Goal: Information Seeking & Learning: Learn about a topic

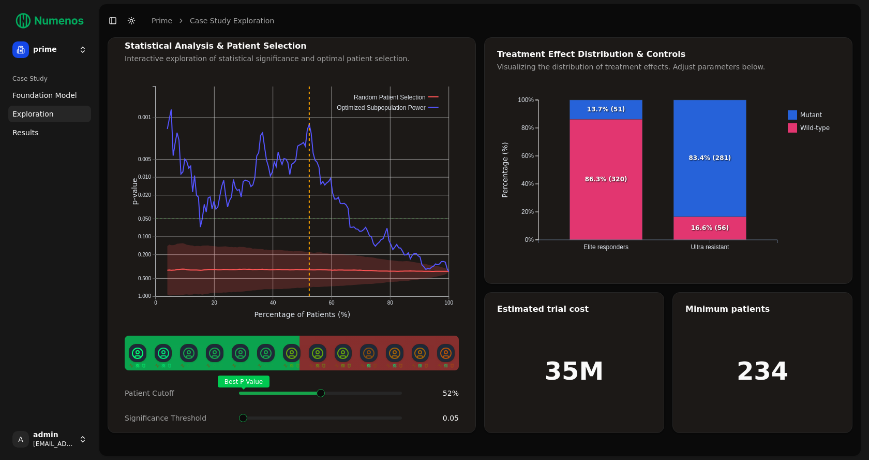
click at [81, 50] on html "prime Case Study Foundation Model Exploration Dosage Effect Results A admin dem…" at bounding box center [434, 230] width 869 height 460
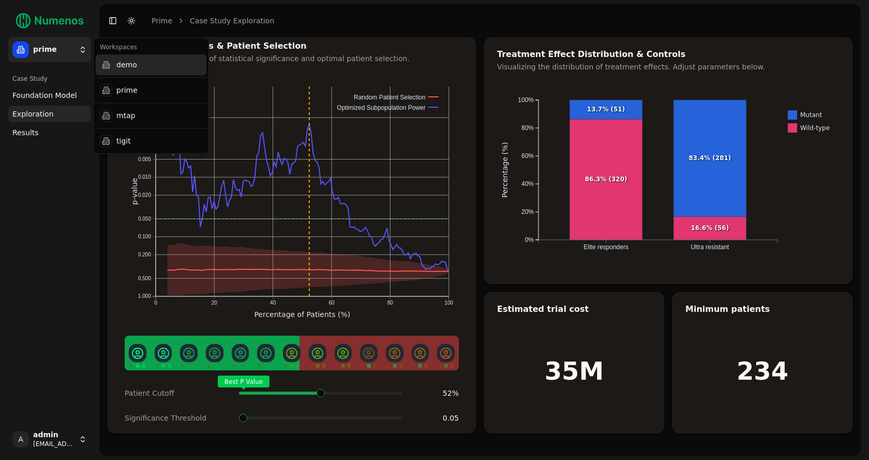
click at [119, 68] on div "demo" at bounding box center [151, 64] width 111 height 21
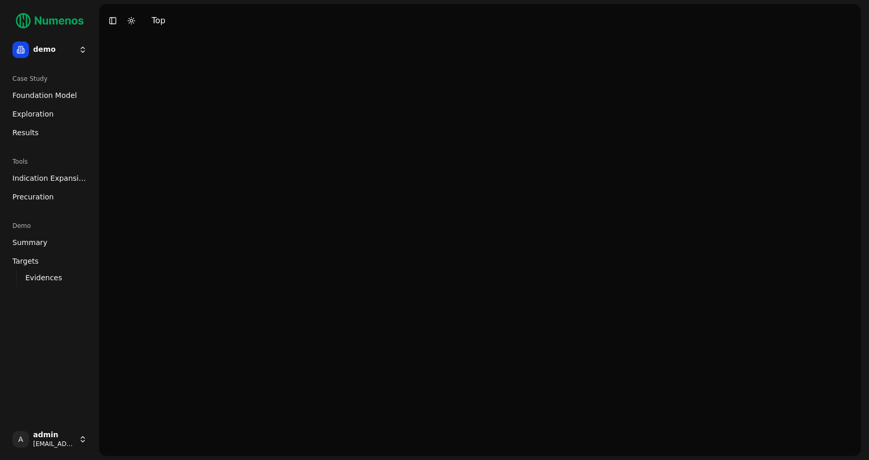
click at [48, 98] on span "Foundation Model" at bounding box center [44, 95] width 65 height 10
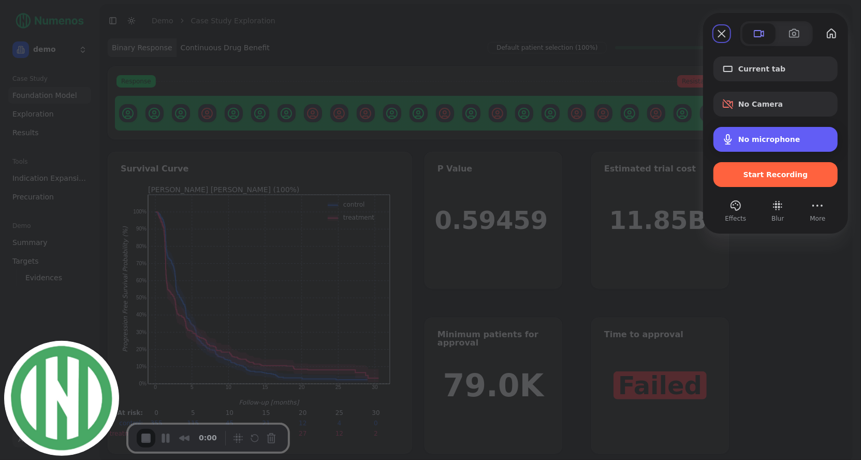
click at [745, 143] on span "No microphone" at bounding box center [769, 139] width 62 height 8
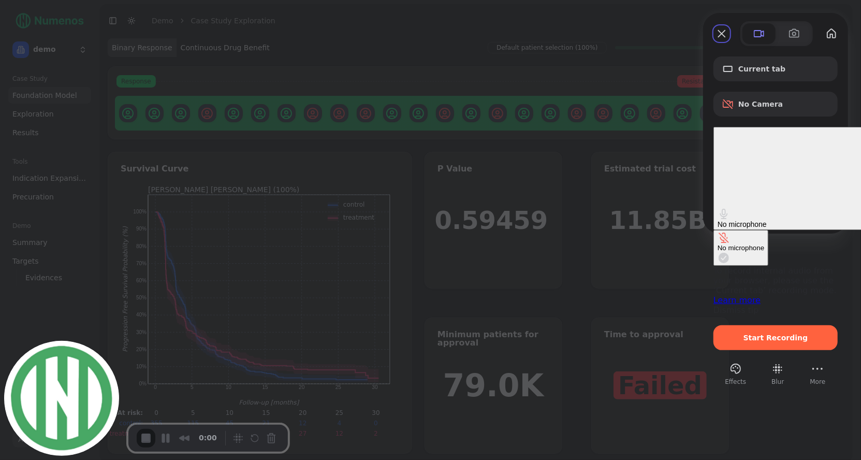
click at [745, 220] on span "No microphone" at bounding box center [741, 224] width 49 height 8
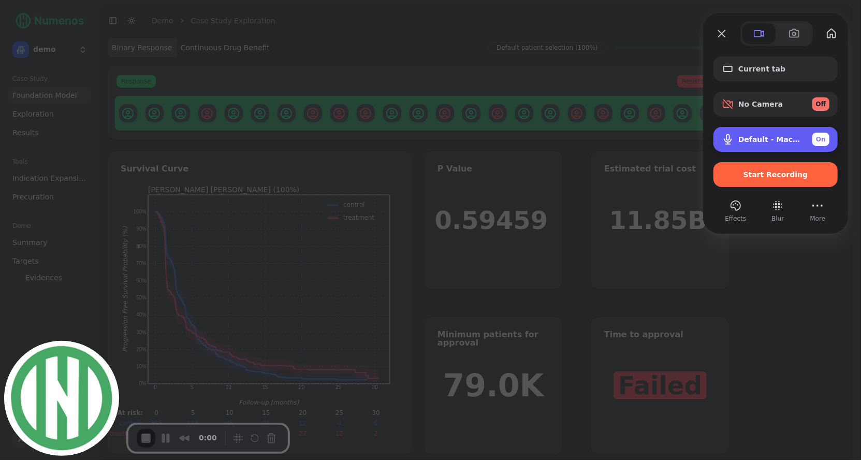
click at [784, 144] on div "Default - MacBook Pro Microphone (Built-in) On" at bounding box center [783, 138] width 91 height 13
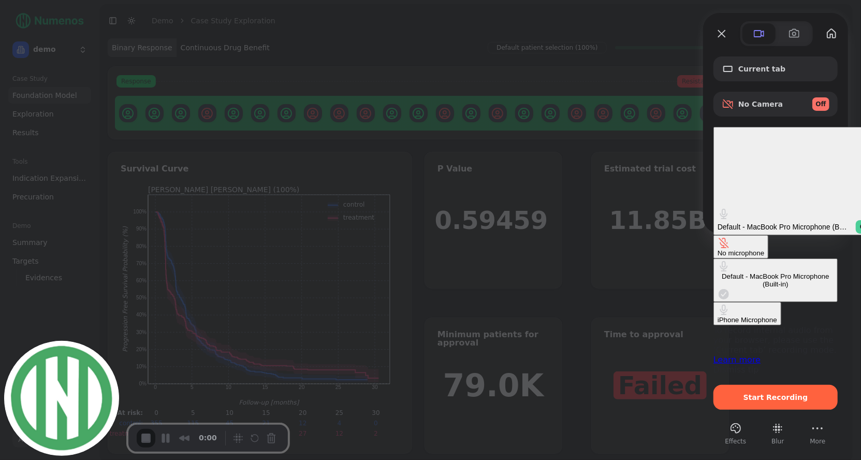
click at [784, 220] on div "Default - MacBook Pro Microphone (Built-in) On" at bounding box center [794, 226] width 155 height 13
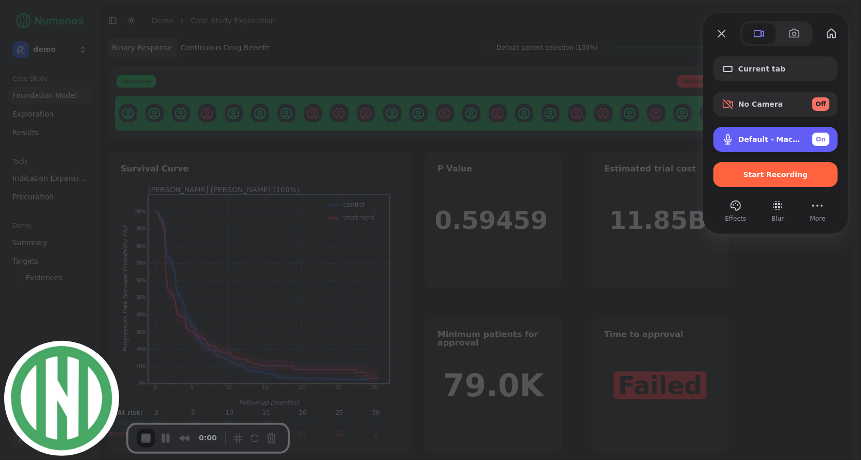
click at [784, 144] on div "Default - MacBook Pro Microphone (Built-in) On" at bounding box center [783, 138] width 91 height 13
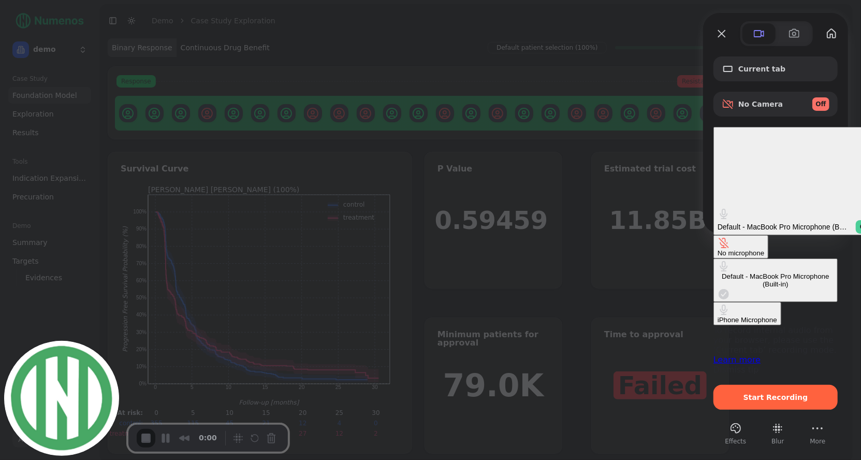
click at [784, 220] on div "Default - MacBook Pro Microphone (Built-in) On" at bounding box center [794, 226] width 155 height 13
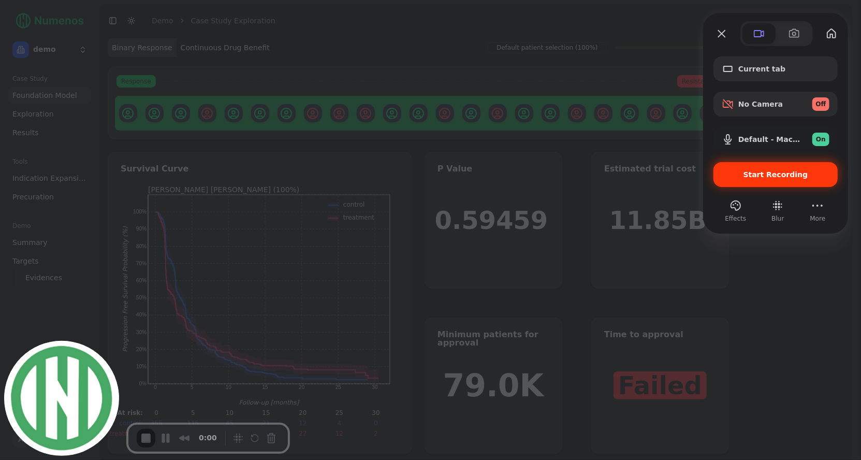
click at [757, 181] on div "Start Recording" at bounding box center [775, 174] width 124 height 25
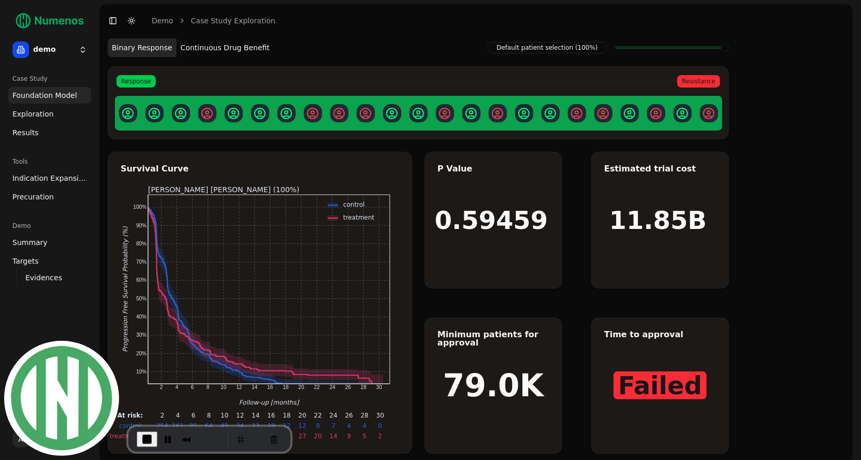
click at [228, 51] on button "Continuous Drug Benefit" at bounding box center [224, 47] width 97 height 19
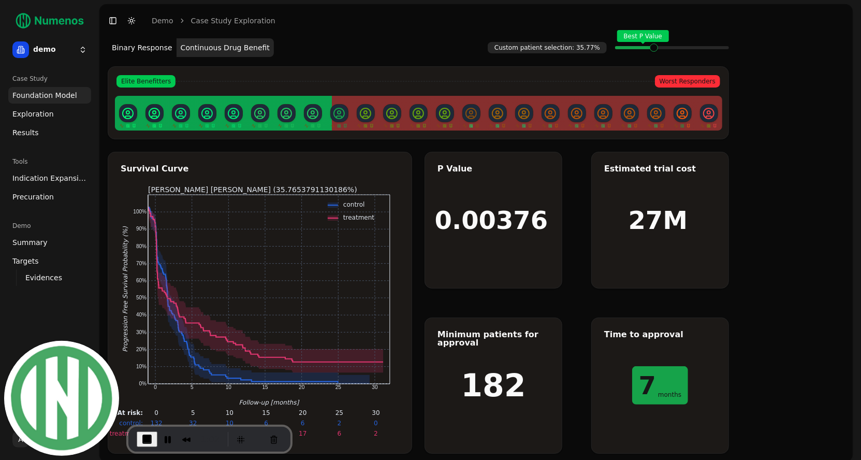
click at [38, 116] on span "Exploration" at bounding box center [32, 114] width 41 height 10
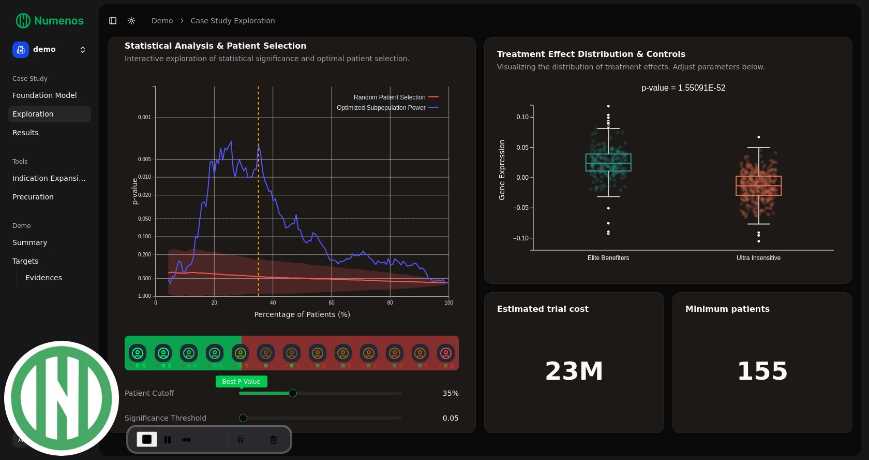
click at [397, 391] on span at bounding box center [397, 393] width 1 height 4
click at [299, 414] on span at bounding box center [294, 418] width 8 height 8
click at [37, 178] on span "Indication Expansion" at bounding box center [49, 178] width 75 height 10
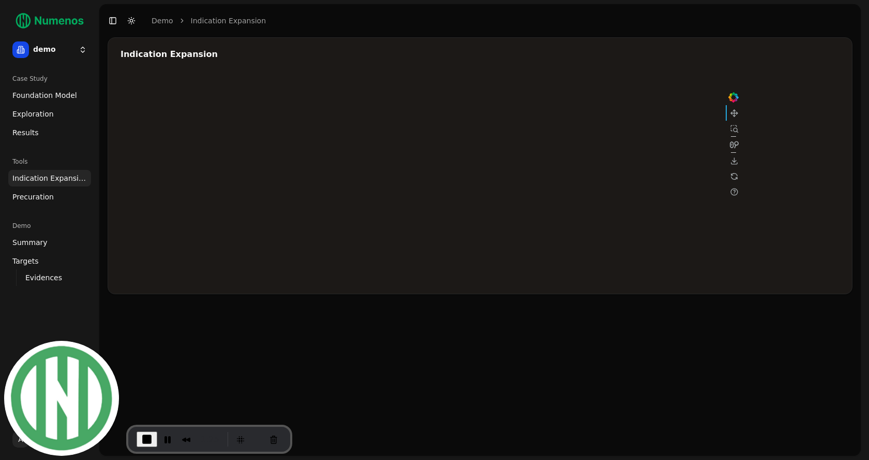
click at [631, 132] on div at bounding box center [431, 177] width 621 height 207
click at [558, 139] on div at bounding box center [431, 177] width 621 height 207
click at [499, 153] on div at bounding box center [431, 177] width 621 height 207
click at [486, 191] on div at bounding box center [431, 177] width 621 height 207
click at [573, 202] on div at bounding box center [431, 177] width 621 height 207
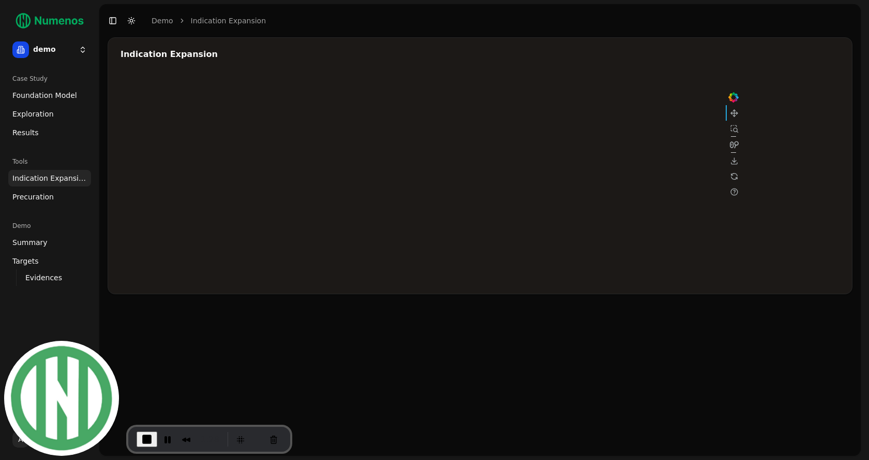
click at [564, 219] on div at bounding box center [431, 177] width 621 height 207
click at [564, 197] on div at bounding box center [431, 177] width 621 height 207
click at [617, 176] on div at bounding box center [431, 177] width 621 height 207
click at [556, 141] on div at bounding box center [431, 177] width 621 height 207
click at [492, 151] on div at bounding box center [431, 177] width 621 height 207
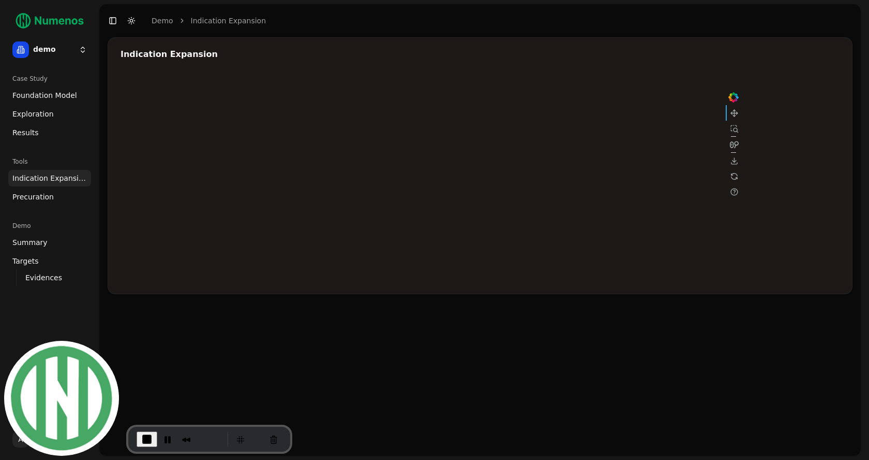
click at [492, 194] on div at bounding box center [431, 177] width 621 height 207
click at [539, 195] on div at bounding box center [431, 177] width 621 height 207
click at [539, 218] on div at bounding box center [431, 177] width 621 height 207
click at [624, 131] on div at bounding box center [431, 177] width 621 height 207
click at [624, 177] on div at bounding box center [431, 177] width 621 height 207
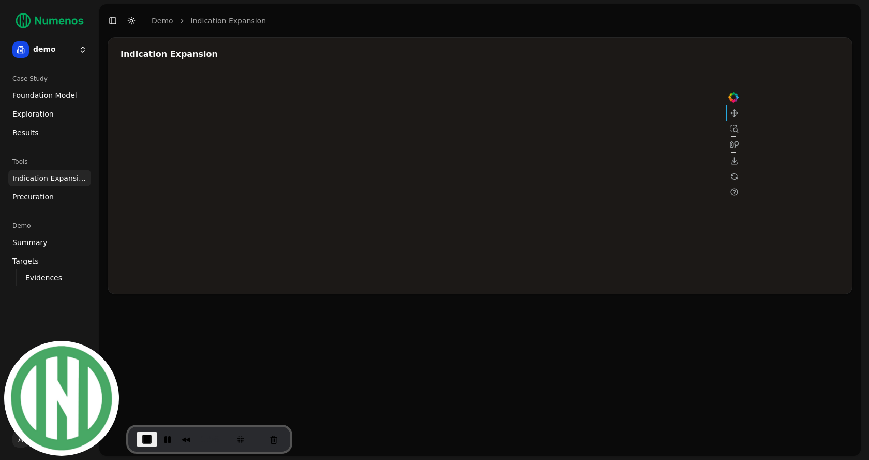
click at [624, 177] on div at bounding box center [431, 177] width 621 height 207
click at [147, 438] on span "End Recording" at bounding box center [147, 439] width 12 height 12
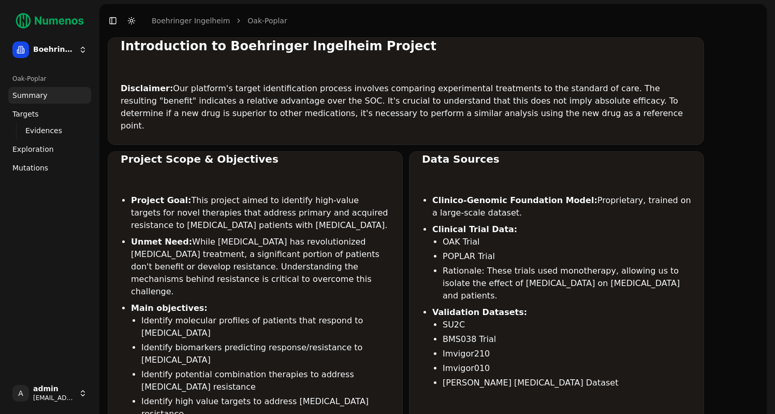
click at [36, 172] on span "Mutations" at bounding box center [30, 168] width 36 height 10
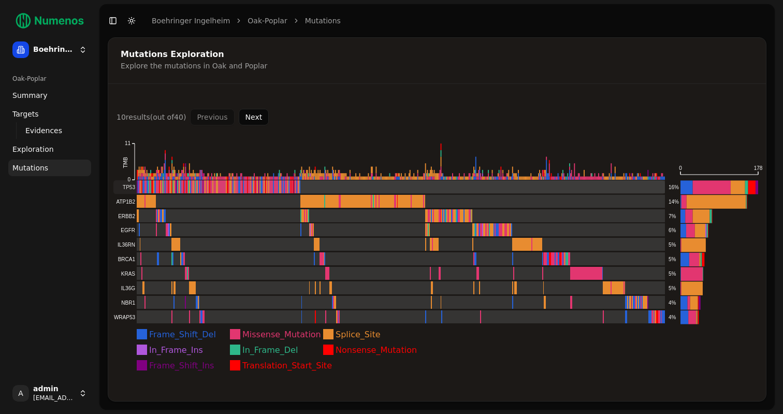
click at [146, 188] on rect at bounding box center [388, 186] width 551 height 13
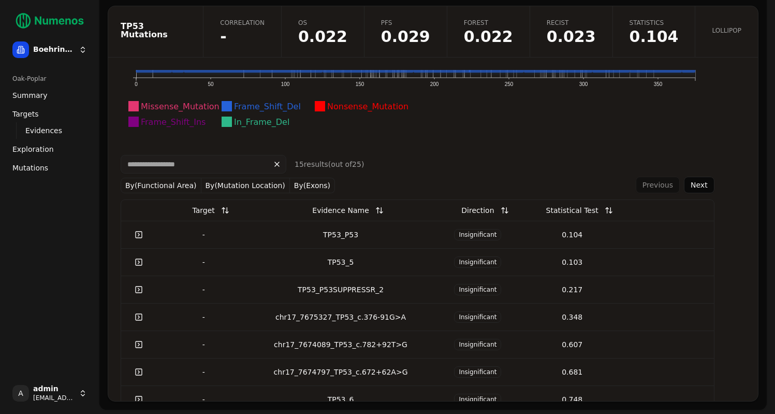
scroll to position [276, 0]
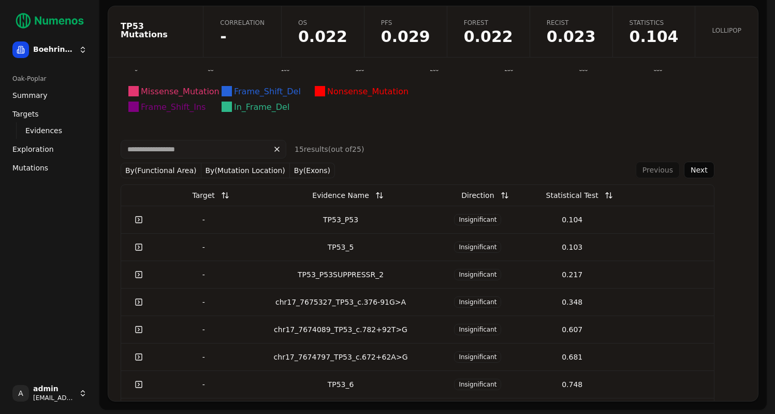
click at [143, 219] on link at bounding box center [138, 219] width 21 height 19
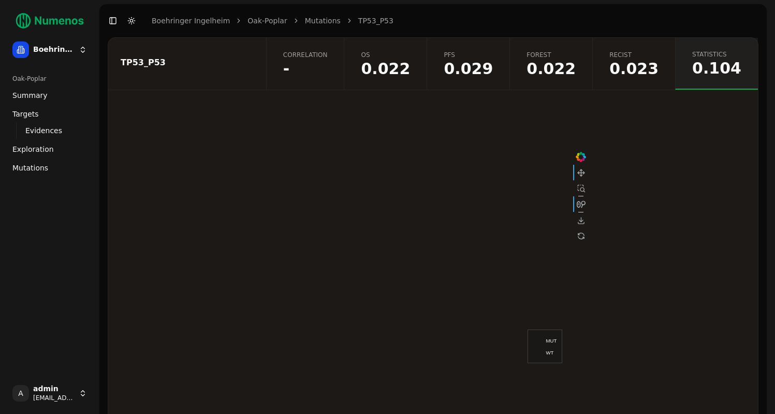
click at [328, 66] on span "-" at bounding box center [305, 69] width 45 height 16
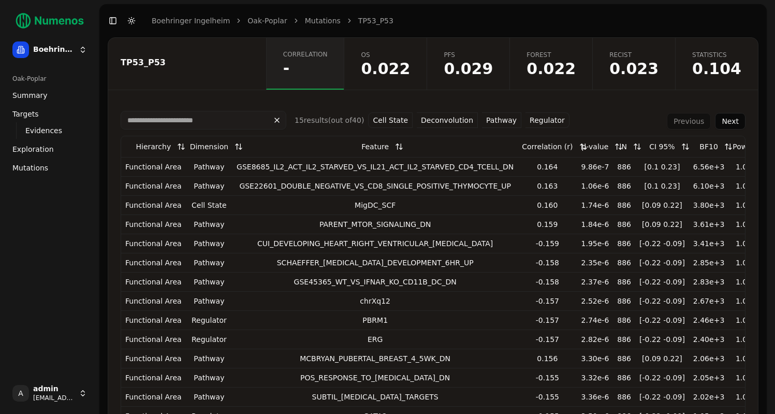
click at [497, 121] on button "Pathway" at bounding box center [501, 120] width 39 height 16
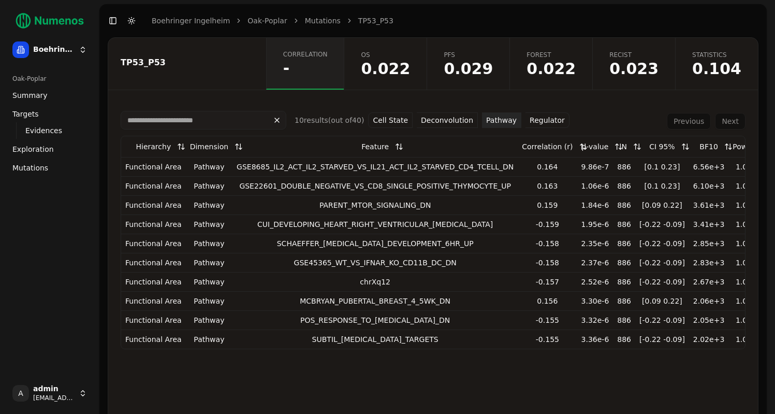
click at [489, 122] on button "Pathway" at bounding box center [501, 120] width 39 height 16
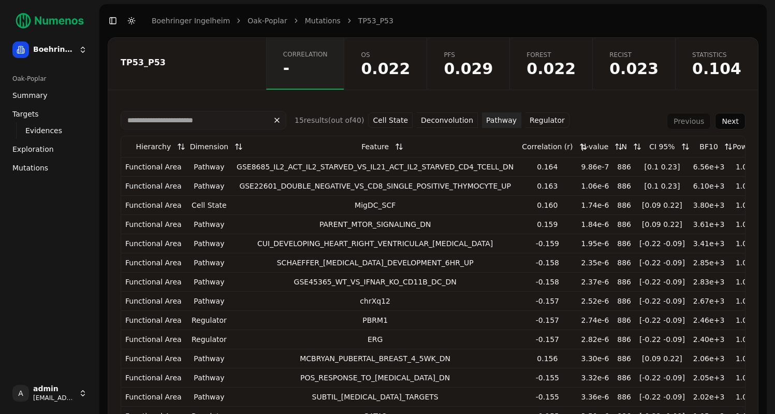
click at [536, 121] on button "Regulator" at bounding box center [547, 120] width 44 height 16
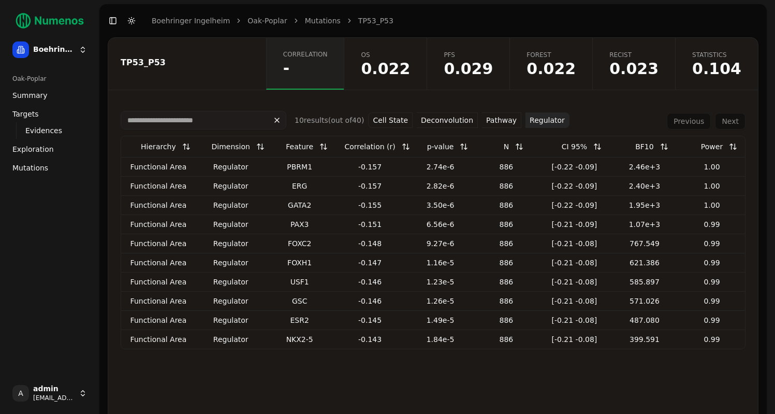
click at [302, 167] on div "PBRM1" at bounding box center [299, 166] width 59 height 10
drag, startPoint x: 294, startPoint y: 321, endPoint x: 315, endPoint y: 319, distance: 21.3
click at [315, 319] on div "ESR2" at bounding box center [299, 320] width 59 height 10
click at [397, 119] on button "Cell State" at bounding box center [390, 120] width 45 height 16
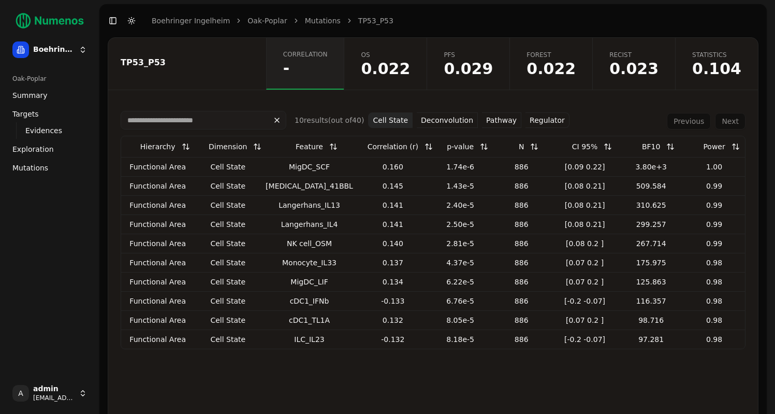
click at [449, 123] on button "Deconvolution" at bounding box center [447, 120] width 61 height 16
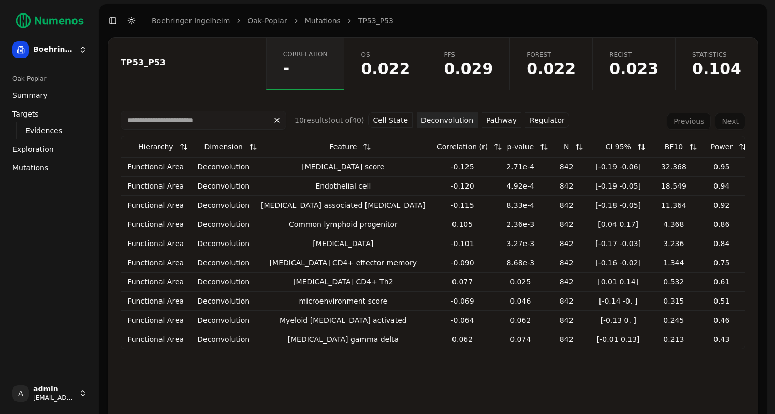
click at [34, 172] on span "Mutations" at bounding box center [30, 168] width 36 height 10
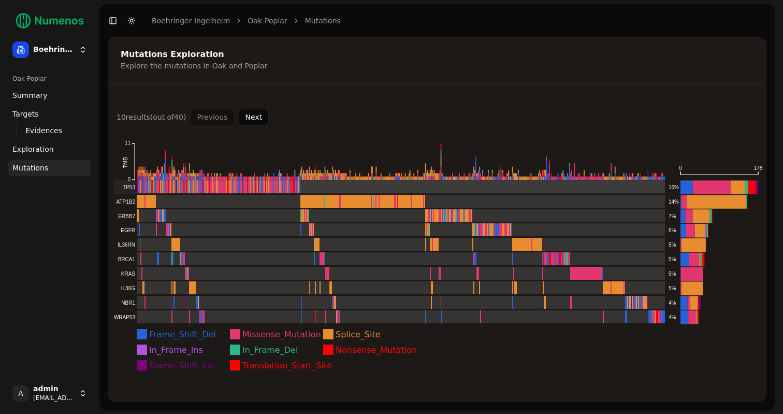
click at [128, 184] on rect at bounding box center [388, 186] width 551 height 13
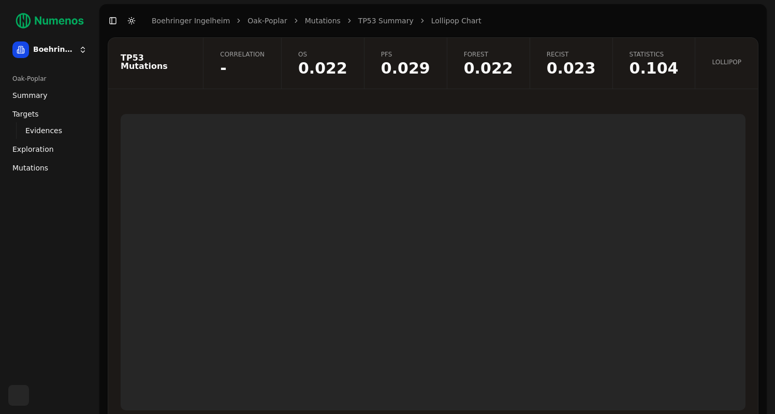
click at [281, 69] on link "Correlation -" at bounding box center [242, 63] width 78 height 51
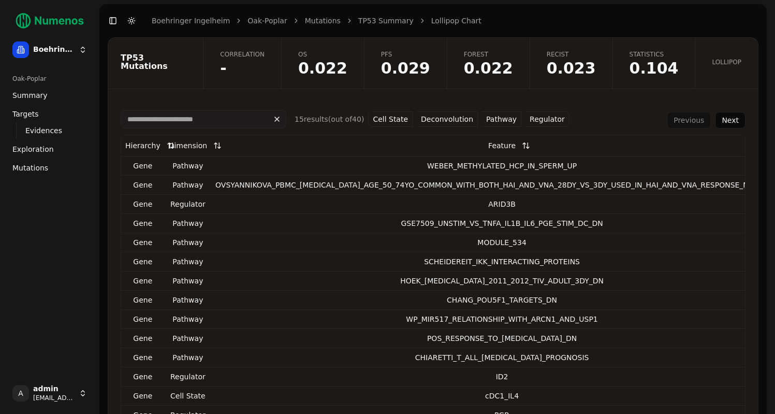
click at [368, 24] on link "TP53 Summary" at bounding box center [385, 21] width 55 height 10
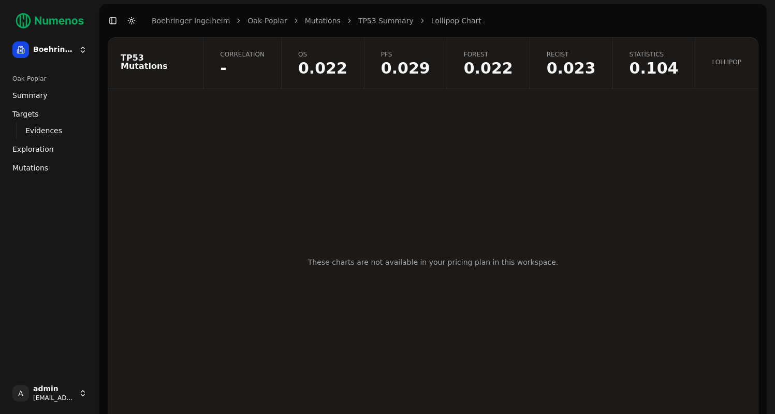
scroll to position [22, 0]
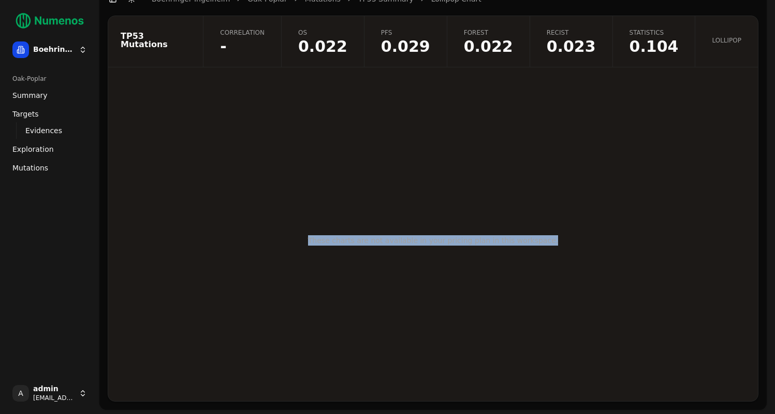
drag, startPoint x: 320, startPoint y: 241, endPoint x: 570, endPoint y: 239, distance: 250.0
click at [570, 239] on div "These charts are not available in your pricing plan in this workspace." at bounding box center [433, 240] width 650 height 321
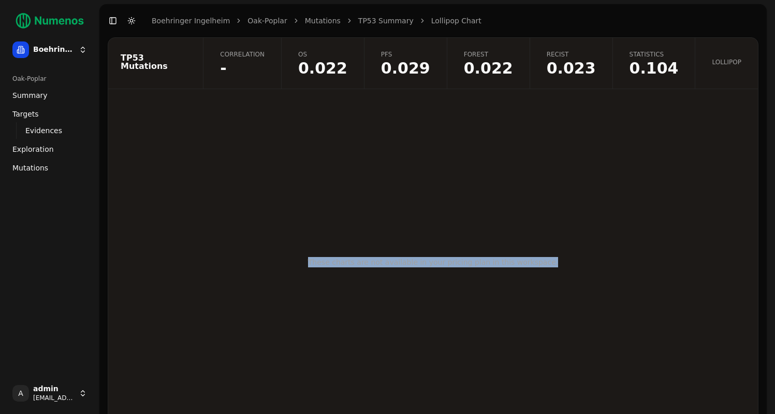
click at [729, 76] on link "Lollipop" at bounding box center [726, 63] width 63 height 51
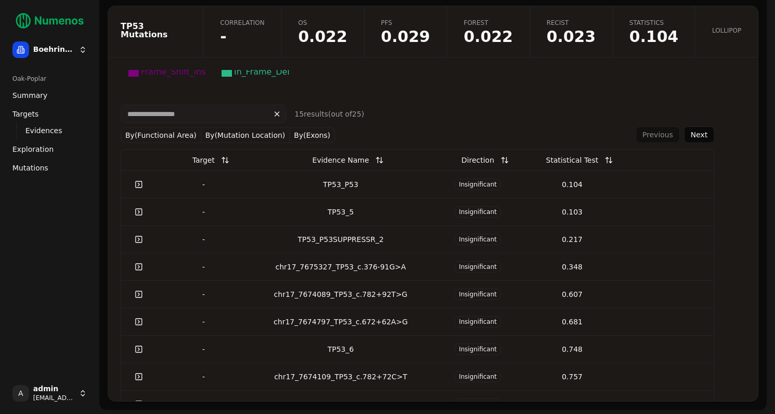
scroll to position [316, 0]
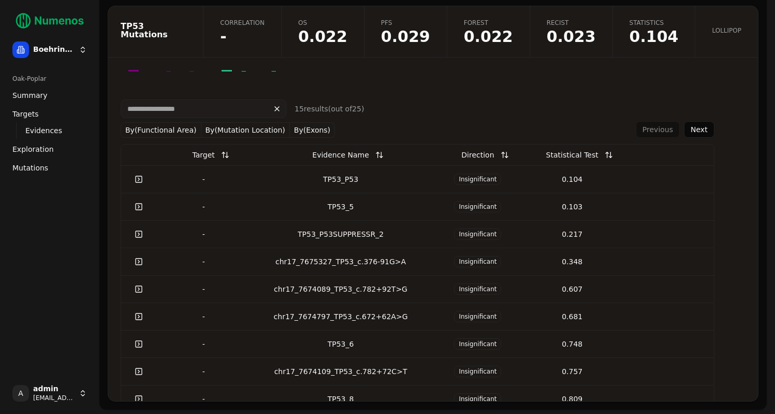
click at [336, 261] on div "chr17_7675327_TP53_c.376-91G>A" at bounding box center [341, 261] width 172 height 10
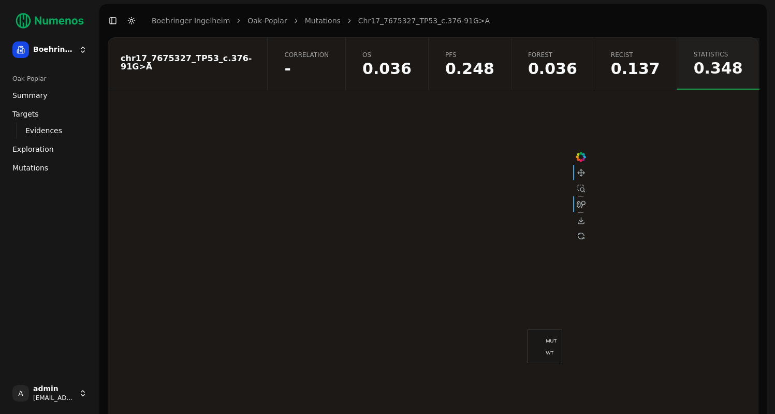
click at [305, 22] on link "Mutations" at bounding box center [323, 21] width 36 height 10
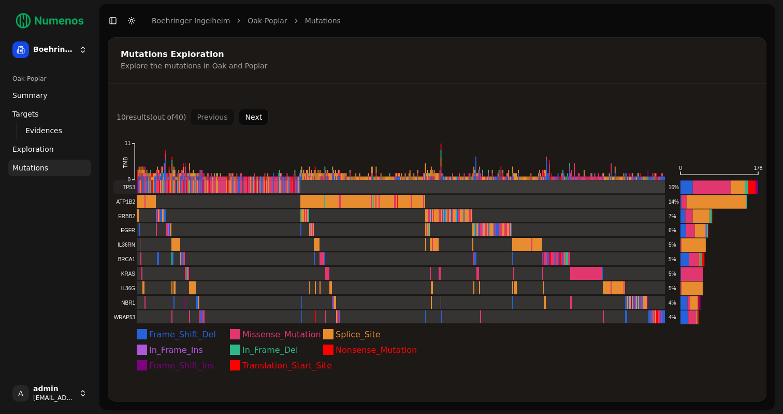
click at [128, 188] on rect at bounding box center [388, 186] width 551 height 13
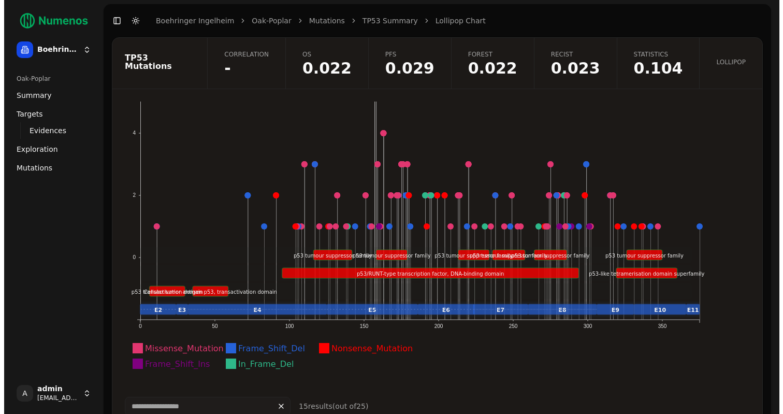
scroll to position [50, 0]
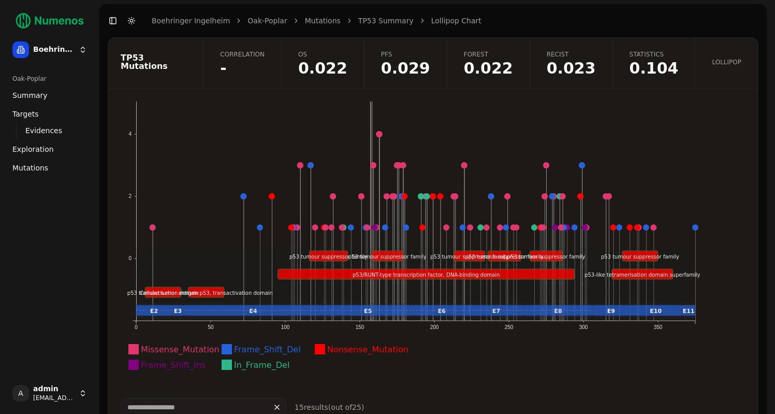
click at [35, 95] on span "Summary" at bounding box center [29, 95] width 35 height 10
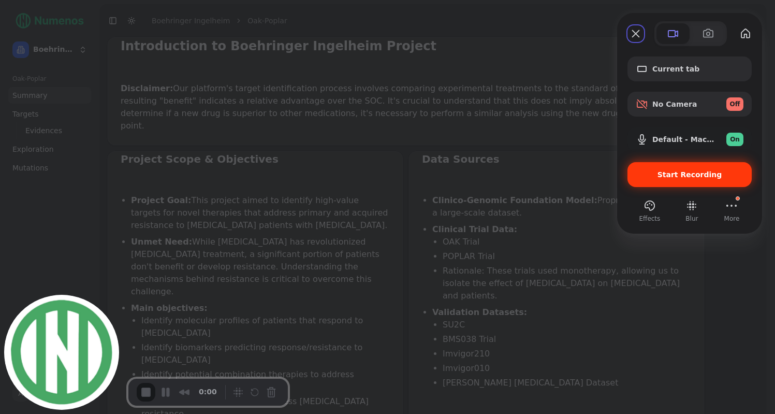
click at [686, 170] on span "Start Recording" at bounding box center [689, 174] width 65 height 8
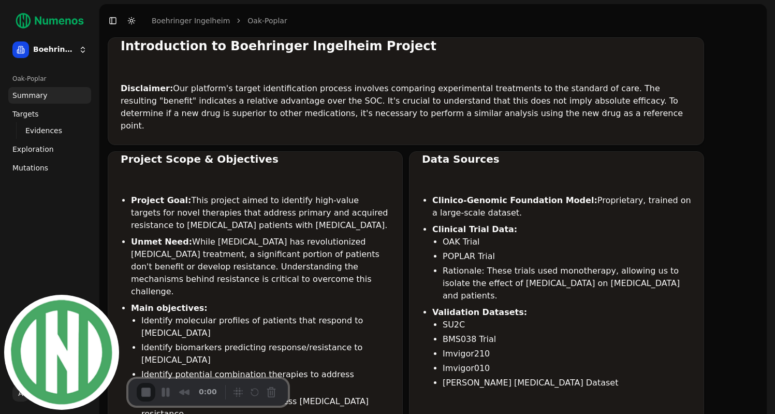
click at [46, 169] on link "Mutations" at bounding box center [49, 167] width 83 height 17
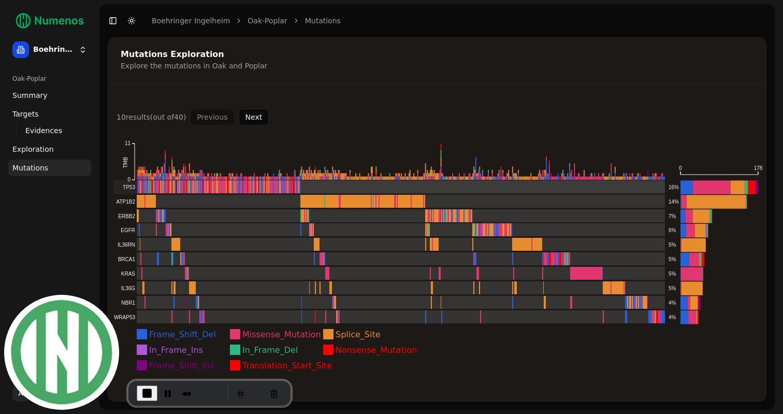
click at [127, 186] on rect at bounding box center [388, 186] width 551 height 13
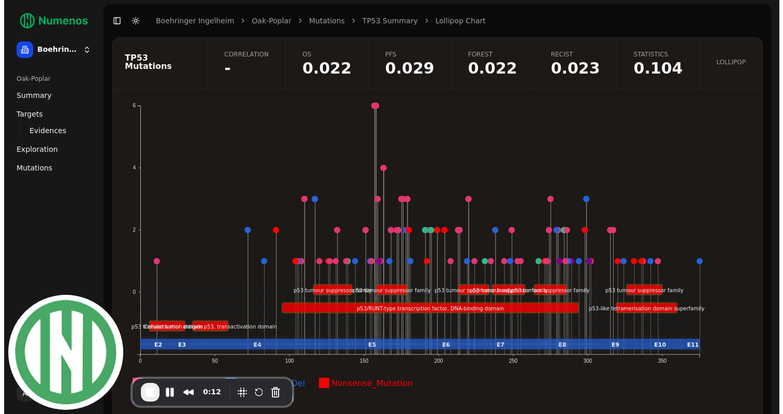
scroll to position [18, 0]
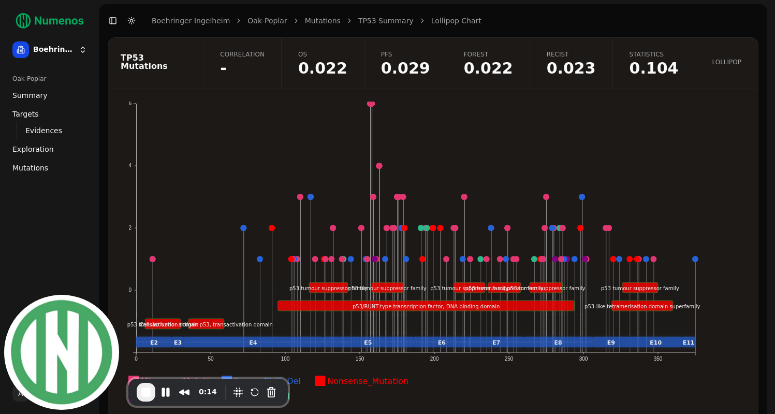
click at [375, 24] on link "TP53 Summary" at bounding box center [385, 21] width 55 height 10
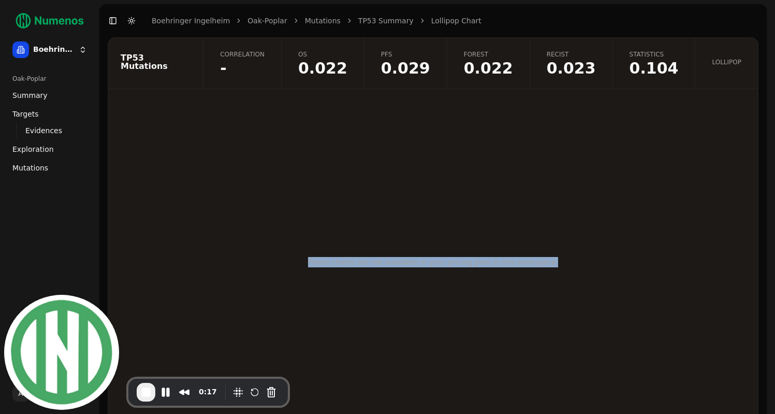
drag, startPoint x: 321, startPoint y: 261, endPoint x: 645, endPoint y: 261, distance: 323.5
click at [645, 261] on div "These charts are not available in your pricing plan in this workspace." at bounding box center [433, 261] width 650 height 321
click at [320, 24] on link "Mutations" at bounding box center [323, 21] width 36 height 10
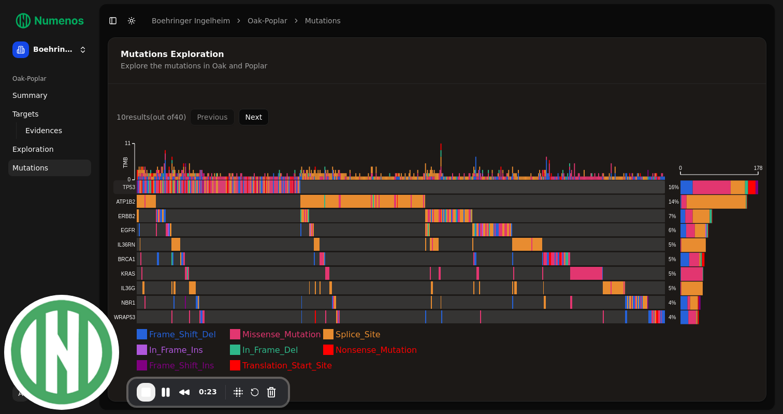
click at [129, 188] on rect at bounding box center [388, 186] width 551 height 13
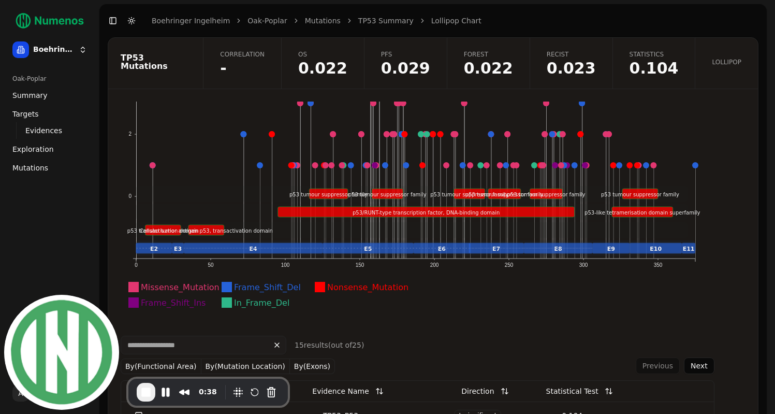
scroll to position [148, 0]
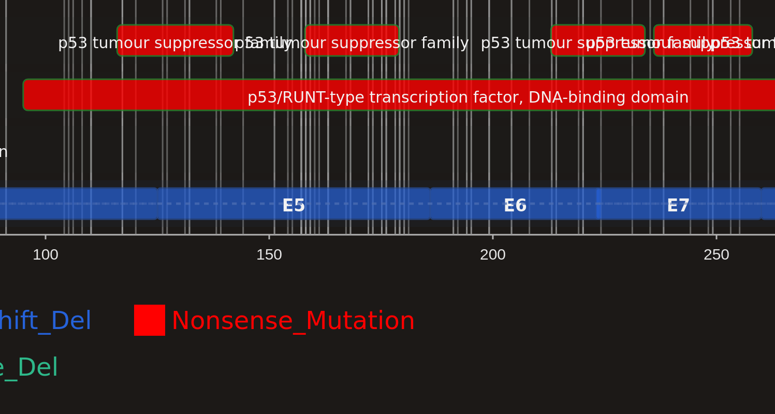
click at [413, 207] on rect at bounding box center [367, 212] width 91 height 10
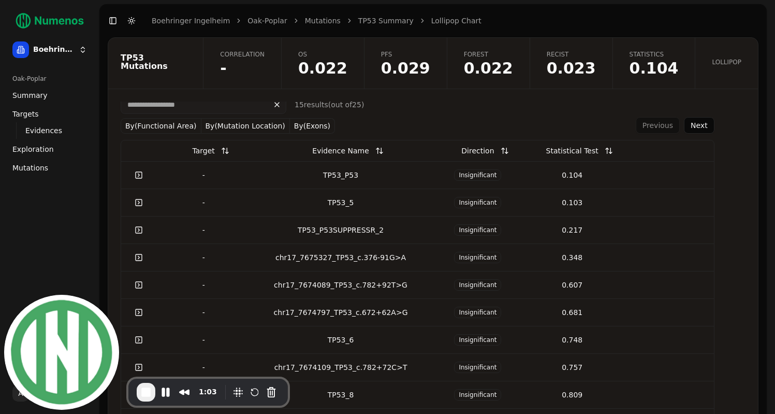
scroll to position [355, 0]
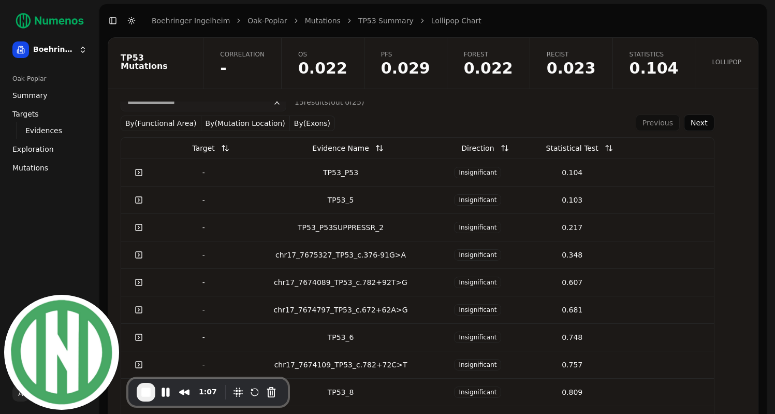
click at [322, 255] on div "chr17_7675327_TP53_c.376-91G>A" at bounding box center [341, 254] width 172 height 10
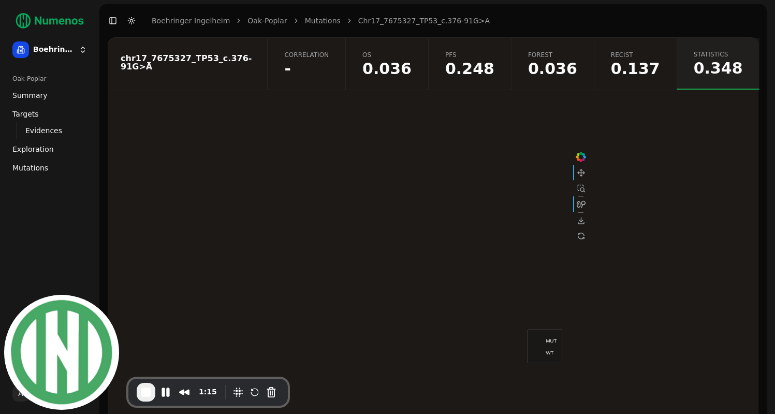
click at [436, 18] on link "chr17_7675327_TP53_c.376-91G>A" at bounding box center [423, 21] width 131 height 10
click at [261, 24] on link "Oak-Poplar" at bounding box center [266, 21] width 39 height 10
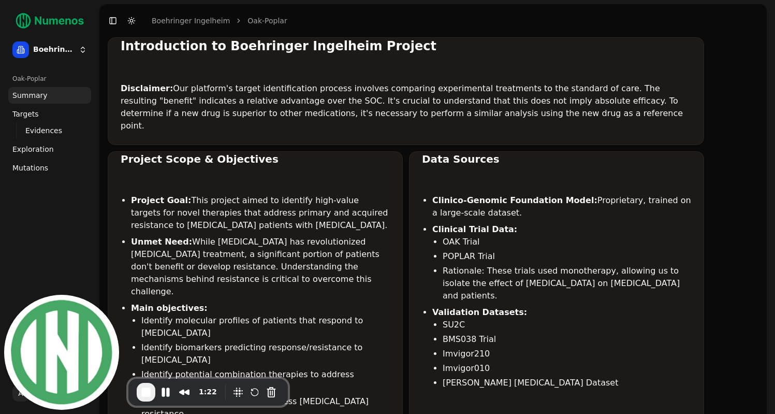
click at [35, 167] on span "Mutations" at bounding box center [30, 168] width 36 height 10
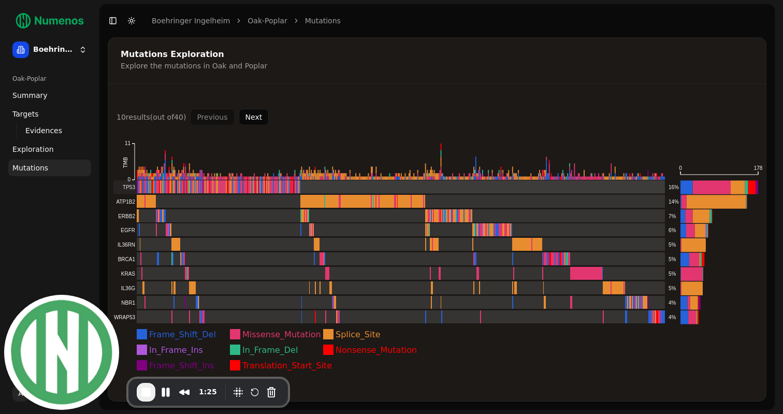
click at [130, 187] on rect at bounding box center [388, 186] width 551 height 13
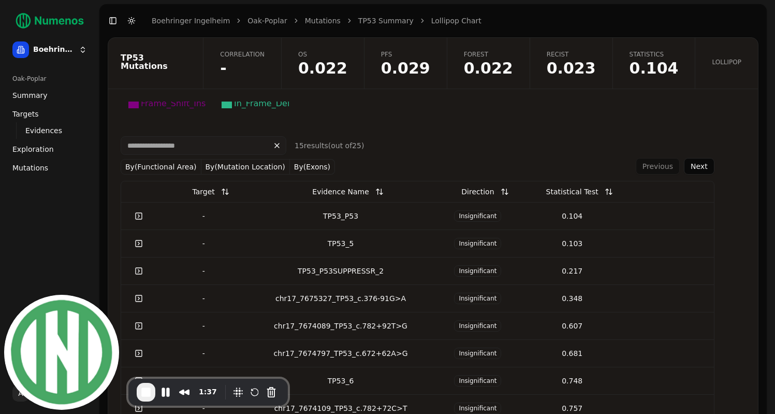
scroll to position [311, 0]
drag, startPoint x: 276, startPoint y: 299, endPoint x: 409, endPoint y: 302, distance: 133.1
click at [409, 302] on div "chr17_7675327_TP53_c.376-91G>A" at bounding box center [341, 298] width 172 height 10
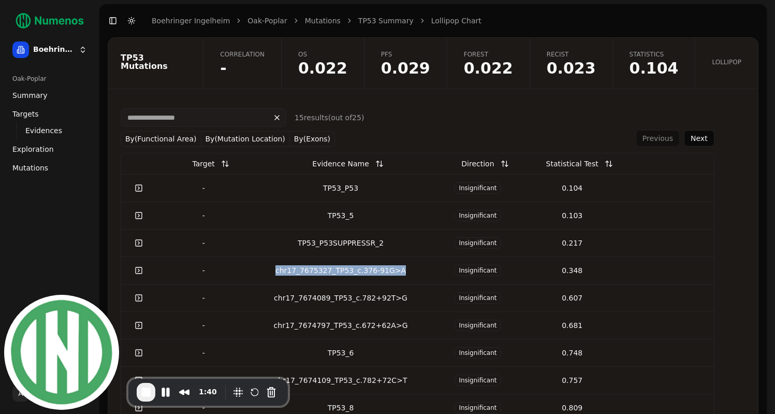
scroll to position [340, 0]
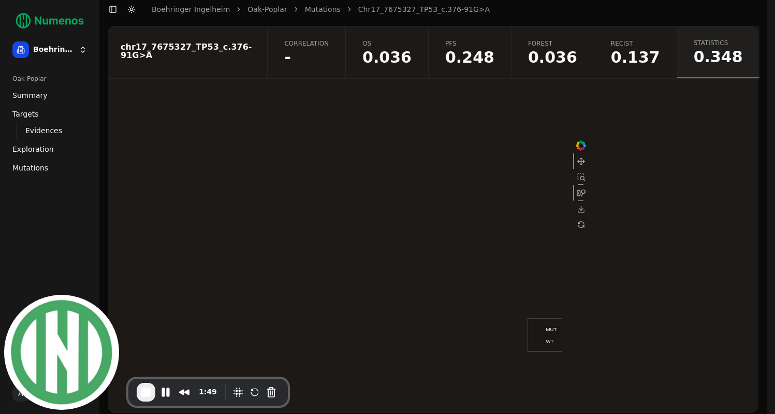
scroll to position [10, 0]
click at [326, 63] on span "-" at bounding box center [306, 59] width 45 height 16
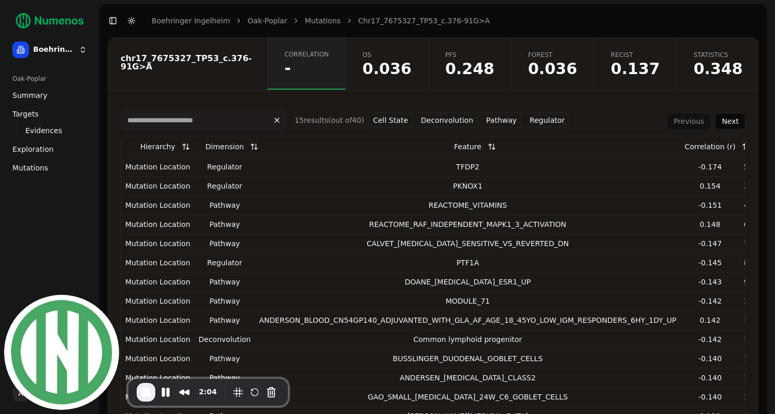
click at [506, 122] on button "Pathway" at bounding box center [501, 120] width 39 height 16
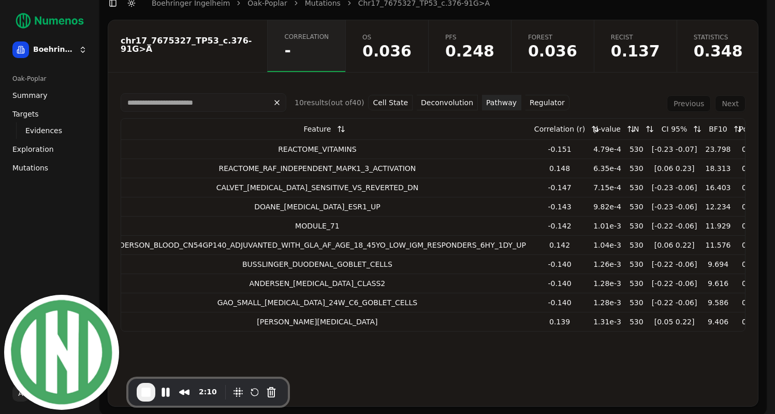
scroll to position [23, 0]
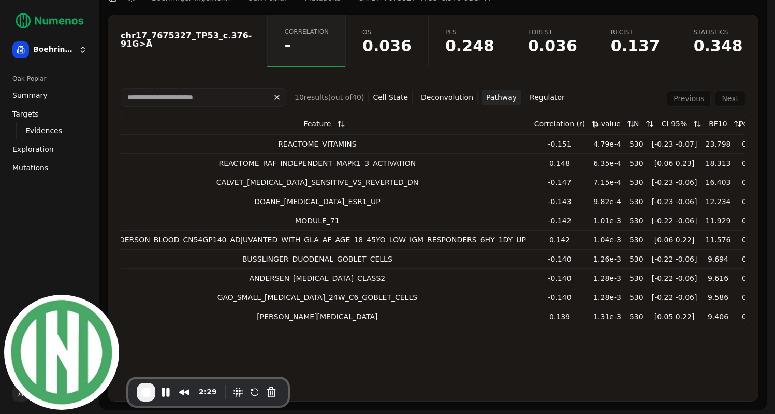
click at [389, 91] on button "Cell State" at bounding box center [390, 98] width 45 height 16
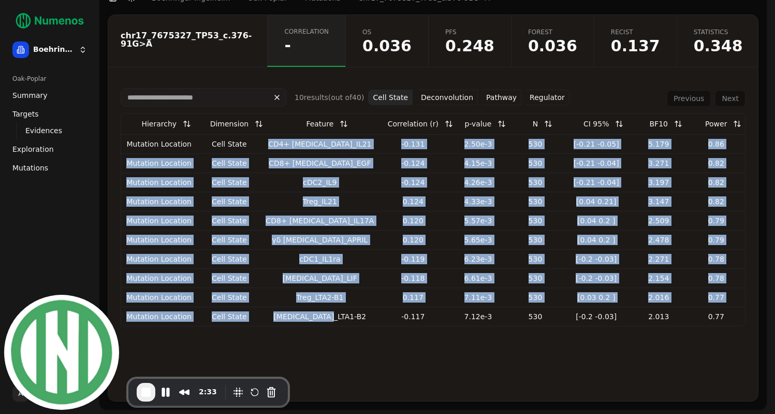
drag, startPoint x: 273, startPoint y: 140, endPoint x: 327, endPoint y: 315, distance: 183.5
click at [327, 315] on tbody "Mutation Location cell state CD4+ [MEDICAL_DATA]_IL21 -0.131 2.50e-3 530 [-0.21…" at bounding box center [433, 229] width 624 height 191
click at [327, 315] on div "B cell_LTA1-B2" at bounding box center [320, 316] width 108 height 10
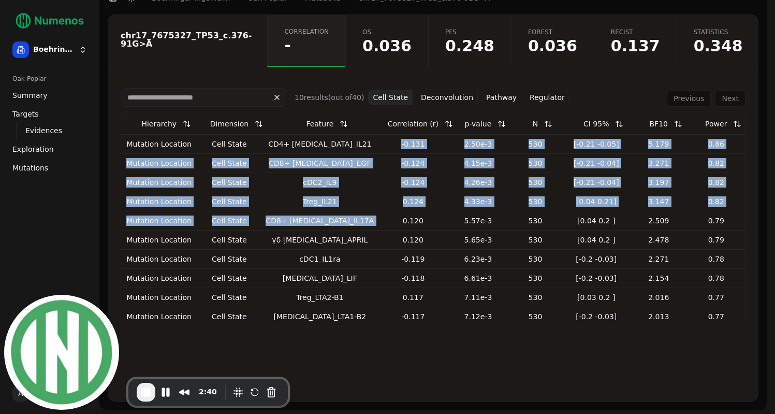
drag, startPoint x: 366, startPoint y: 141, endPoint x: 361, endPoint y: 216, distance: 75.2
click at [361, 216] on tbody "Mutation Location cell state CD4+ T cell_IL21 -0.131 2.50e-3 530 [-0.21 -0.05] …" at bounding box center [433, 229] width 624 height 191
click at [525, 94] on button "Regulator" at bounding box center [547, 98] width 44 height 16
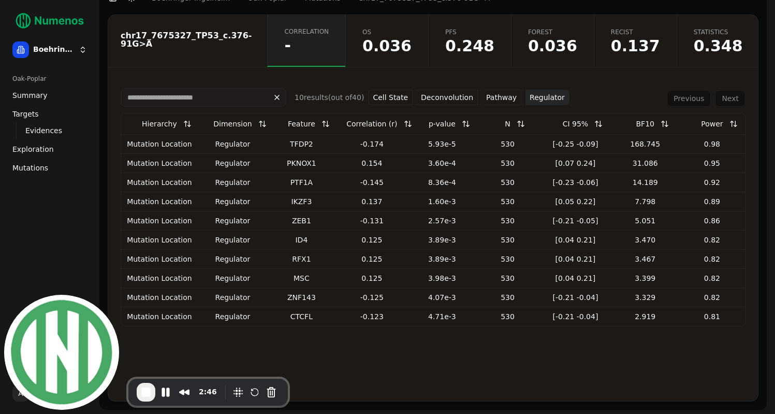
click at [501, 98] on button "Pathway" at bounding box center [501, 98] width 39 height 16
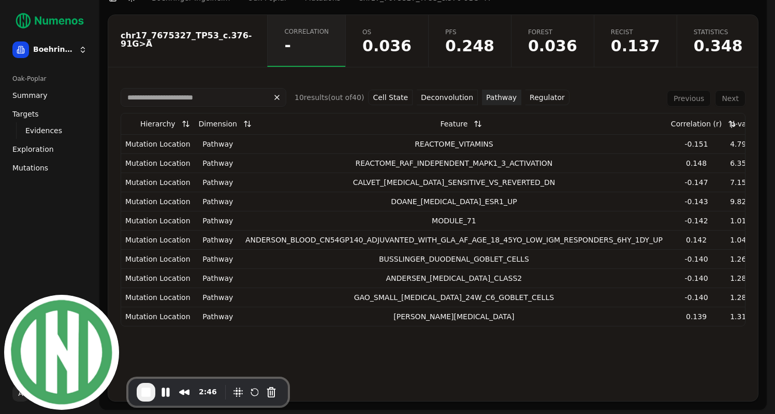
click at [449, 93] on button "Deconvolution" at bounding box center [447, 98] width 61 height 16
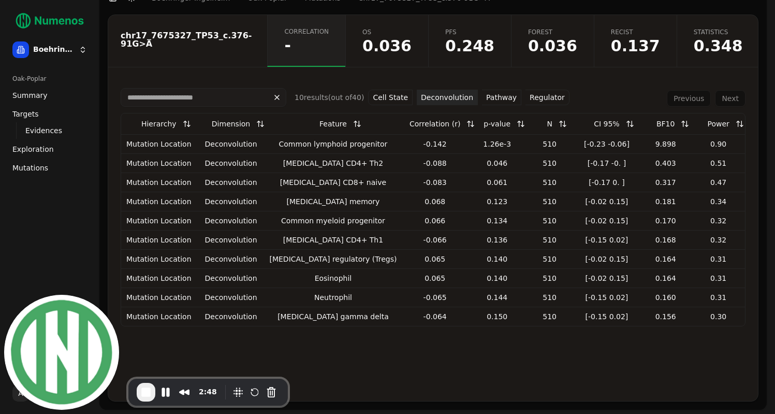
click at [396, 100] on button "Cell State" at bounding box center [390, 98] width 45 height 16
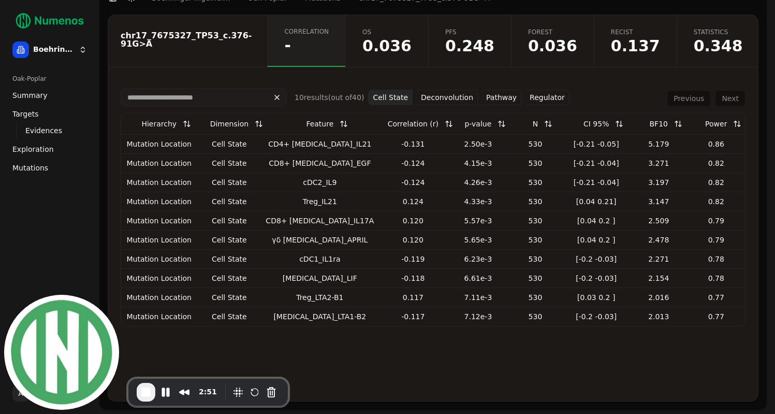
click at [37, 167] on span "Mutations" at bounding box center [30, 168] width 36 height 10
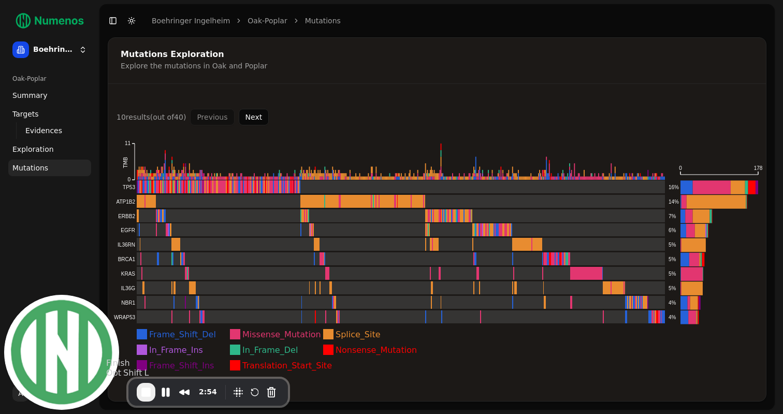
click at [145, 397] on span "End Recording" at bounding box center [146, 392] width 12 height 12
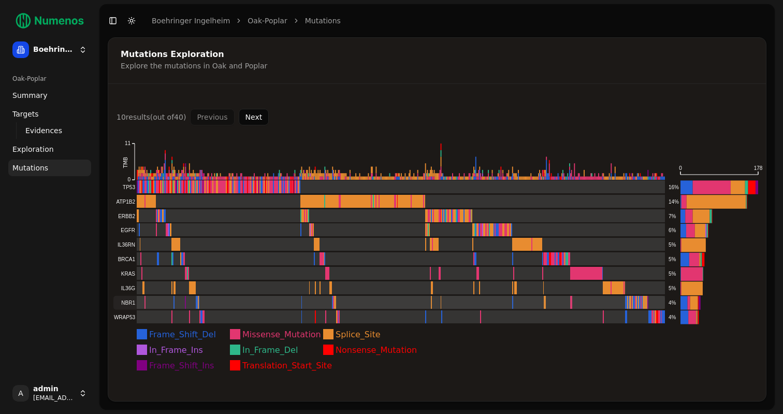
click at [158, 302] on rect at bounding box center [388, 302] width 551 height 13
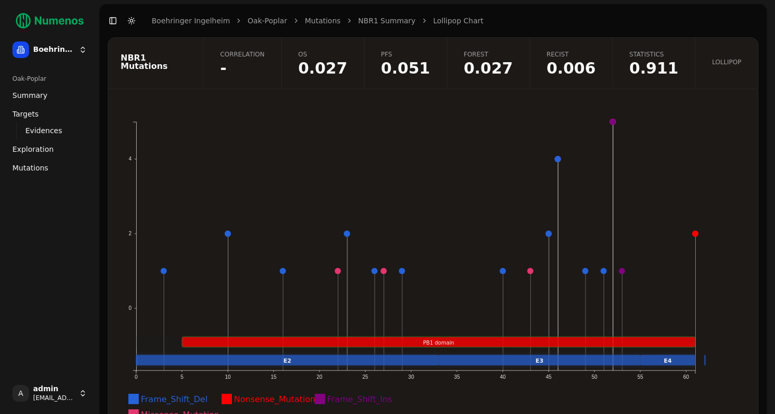
click at [264, 63] on span "-" at bounding box center [242, 69] width 45 height 16
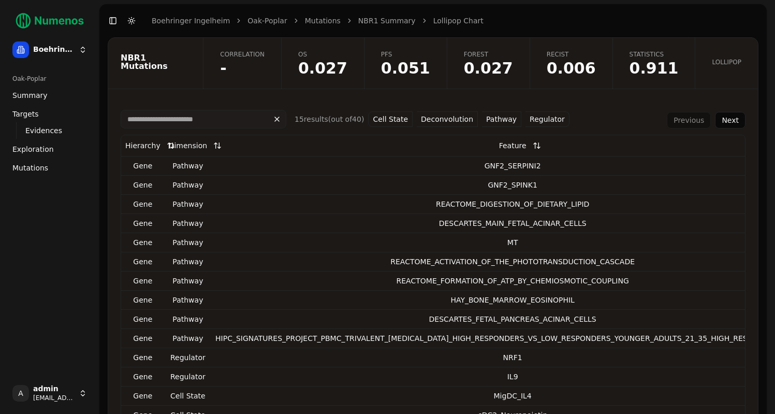
click at [491, 117] on button "Pathway" at bounding box center [501, 119] width 39 height 16
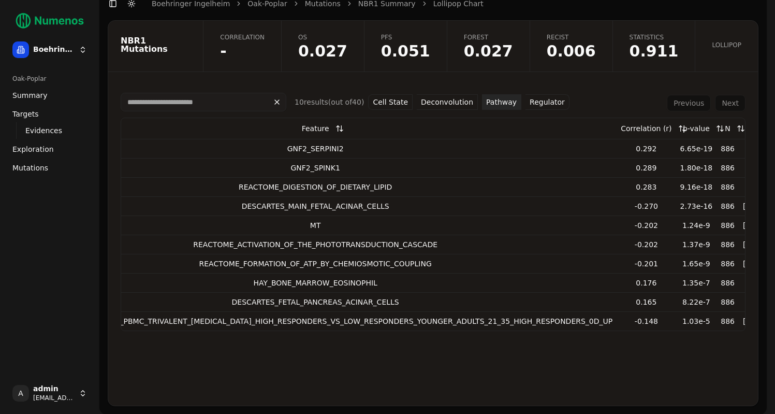
scroll to position [22, 0]
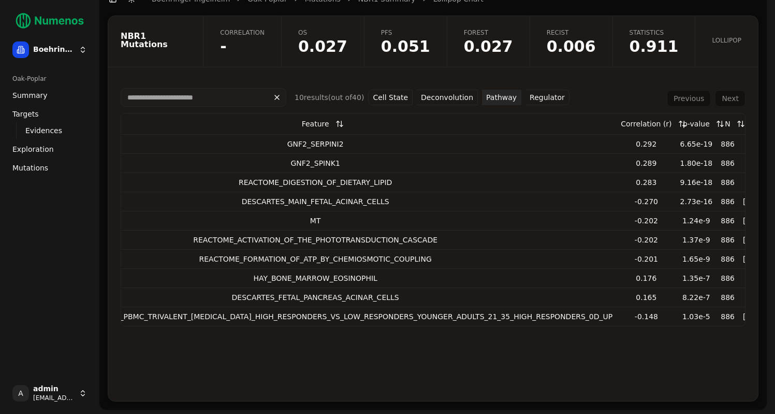
click at [401, 100] on button "Cell State" at bounding box center [390, 98] width 45 height 16
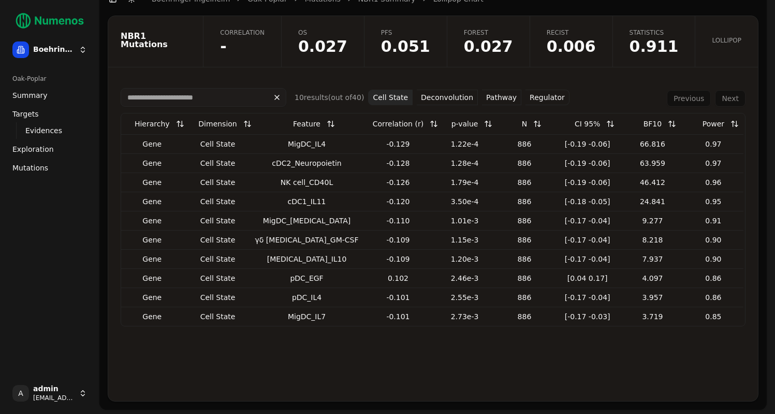
scroll to position [0, 0]
click at [556, 36] on link "Recist 0.006" at bounding box center [570, 41] width 83 height 51
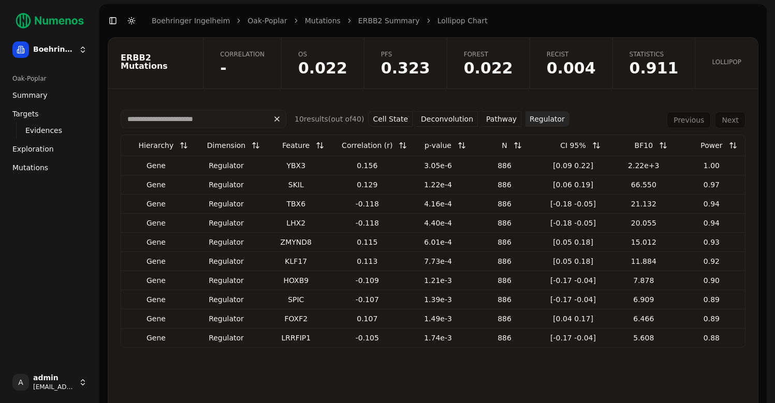
click at [41, 123] on link "Evidences" at bounding box center [49, 130] width 57 height 14
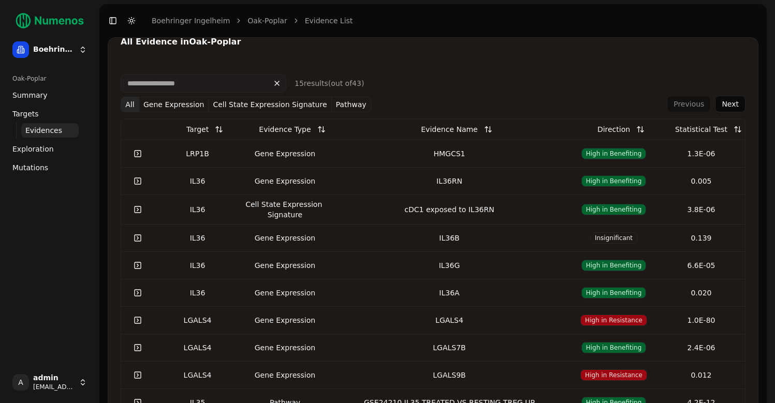
click at [30, 168] on span "Mutations" at bounding box center [30, 168] width 36 height 10
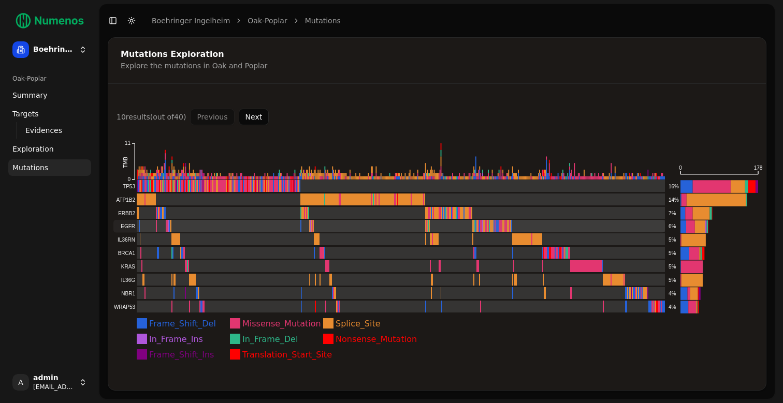
click at [136, 226] on rect at bounding box center [388, 226] width 551 height 13
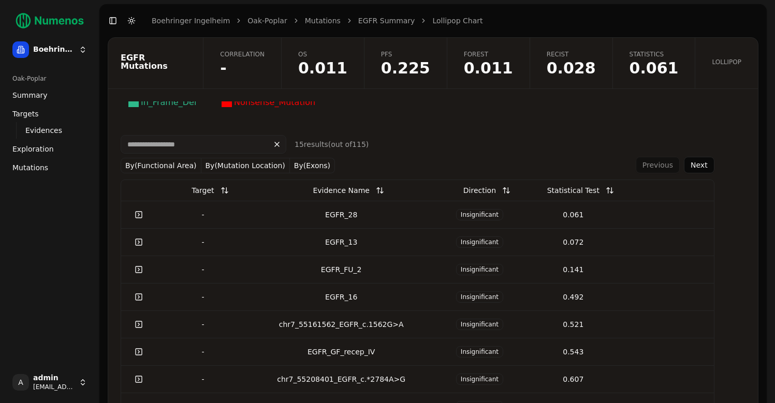
scroll to position [315, 0]
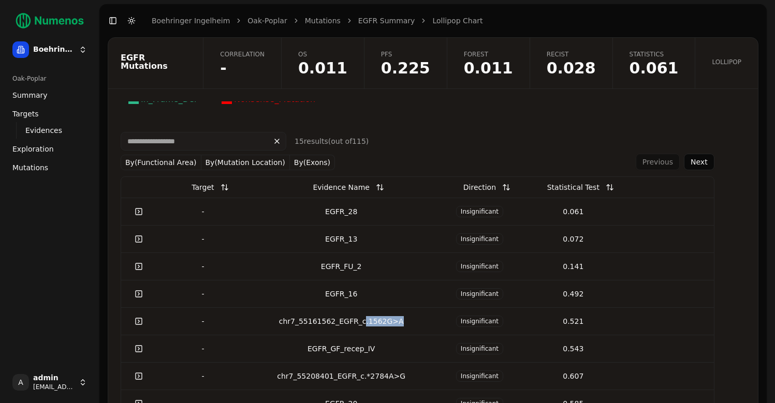
drag, startPoint x: 361, startPoint y: 321, endPoint x: 406, endPoint y: 321, distance: 44.5
click at [406, 321] on div "chr7_55161562_EGFR_c.1562G>A" at bounding box center [341, 321] width 175 height 10
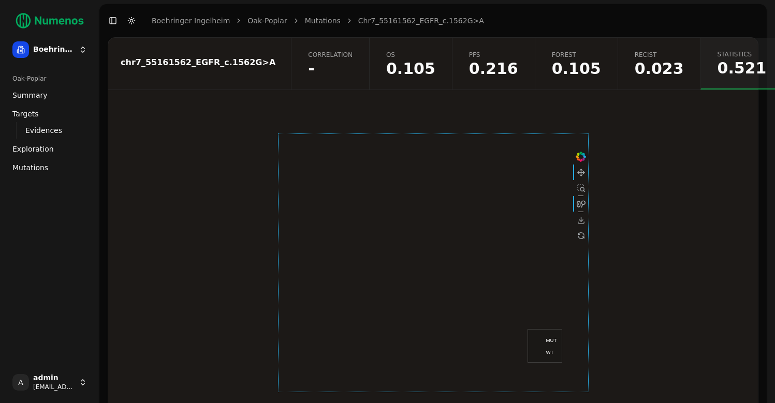
drag, startPoint x: 307, startPoint y: 140, endPoint x: 535, endPoint y: 143, distance: 227.7
click at [535, 143] on div at bounding box center [433, 263] width 311 height 259
drag, startPoint x: 535, startPoint y: 143, endPoint x: 327, endPoint y: 140, distance: 208.1
click at [327, 140] on div at bounding box center [433, 263] width 311 height 259
drag, startPoint x: 424, startPoint y: 144, endPoint x: 443, endPoint y: 144, distance: 18.6
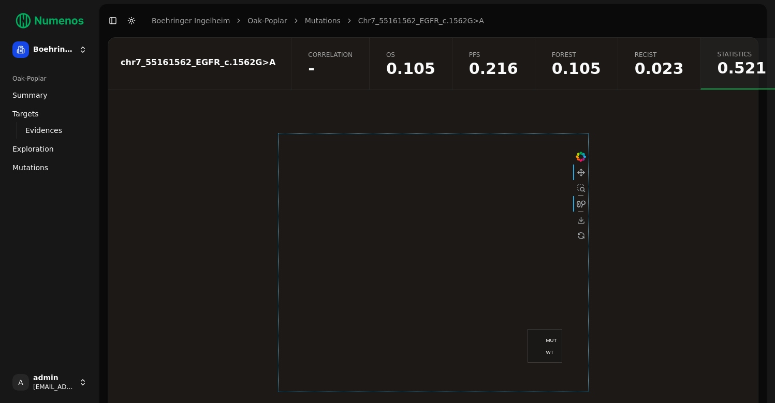
click at [443, 144] on div at bounding box center [433, 263] width 311 height 259
click at [252, 20] on link "Oak-Poplar" at bounding box center [266, 21] width 39 height 10
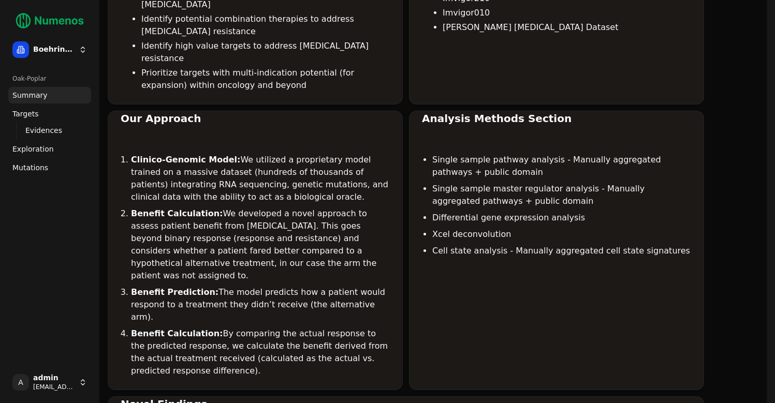
scroll to position [417, 0]
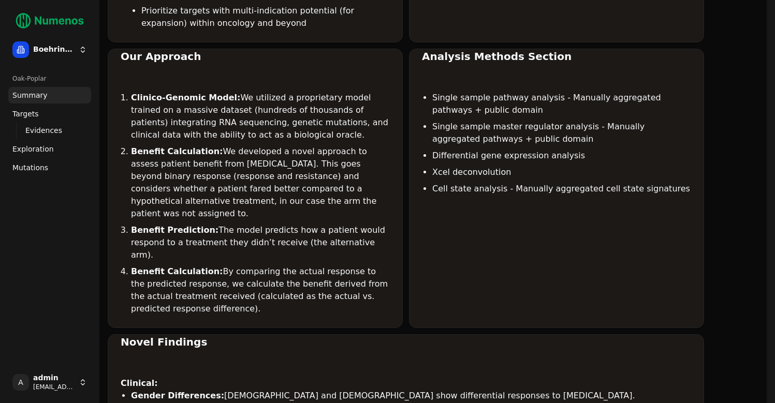
click at [38, 164] on span "Mutations" at bounding box center [30, 168] width 36 height 10
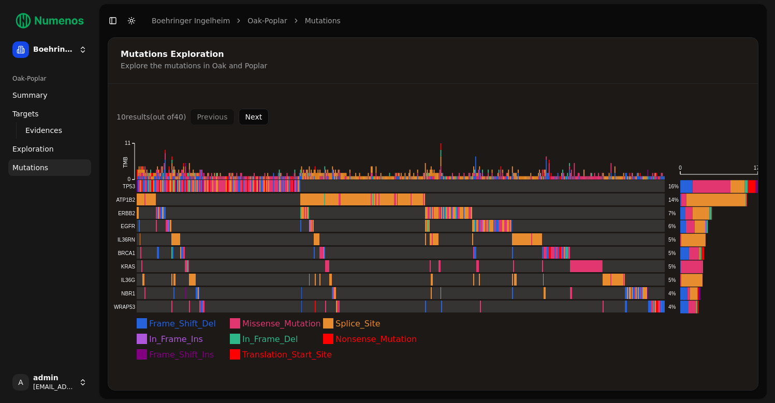
click at [38, 164] on span "Mutations" at bounding box center [30, 168] width 36 height 10
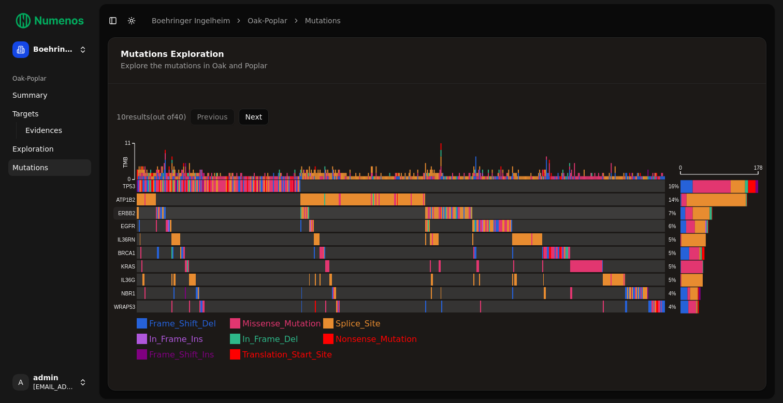
click at [124, 214] on rect at bounding box center [388, 213] width 551 height 13
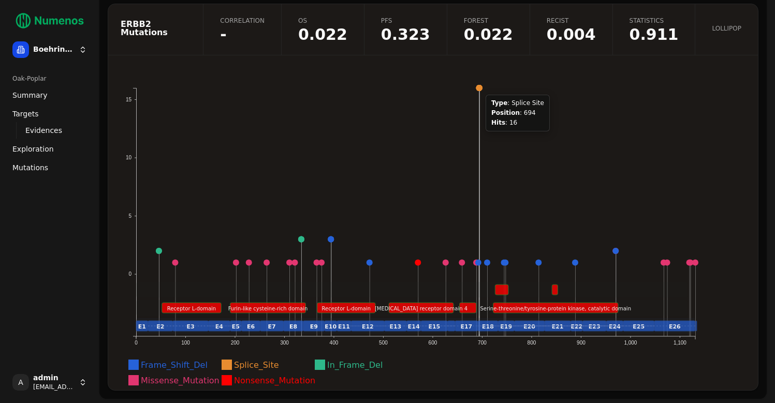
click at [479, 89] on circle at bounding box center [479, 88] width 6 height 6
click at [481, 86] on circle at bounding box center [479, 88] width 6 height 6
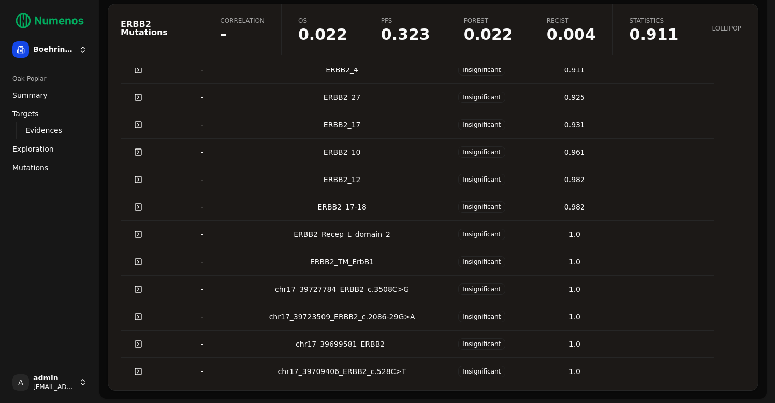
scroll to position [426, 0]
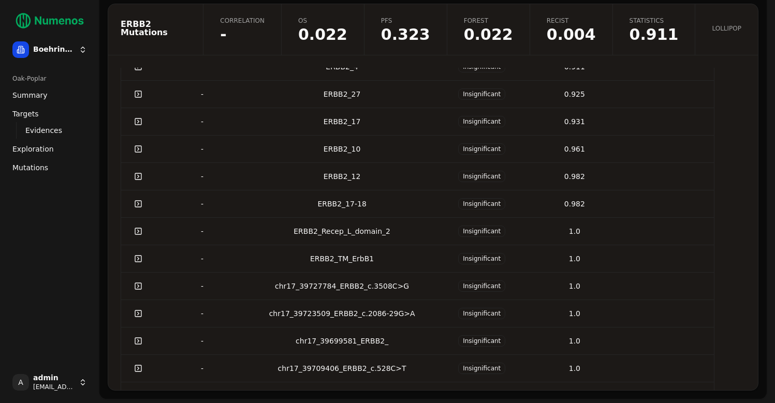
click at [137, 314] on link at bounding box center [138, 313] width 21 height 19
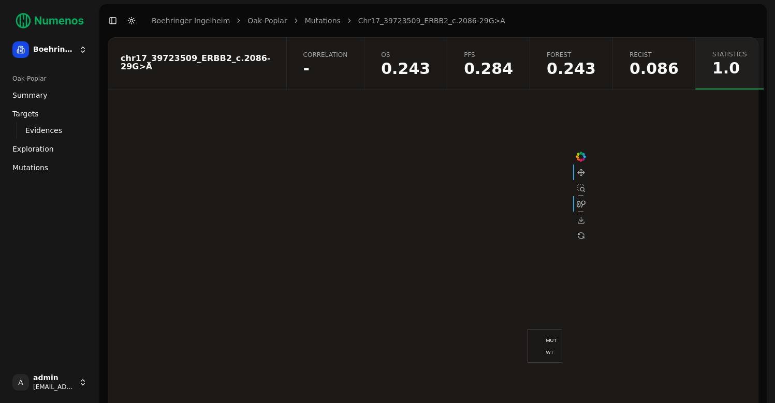
click at [395, 19] on link "chr17_39723509_ERBB2_c.2086-29G>A" at bounding box center [431, 21] width 147 height 10
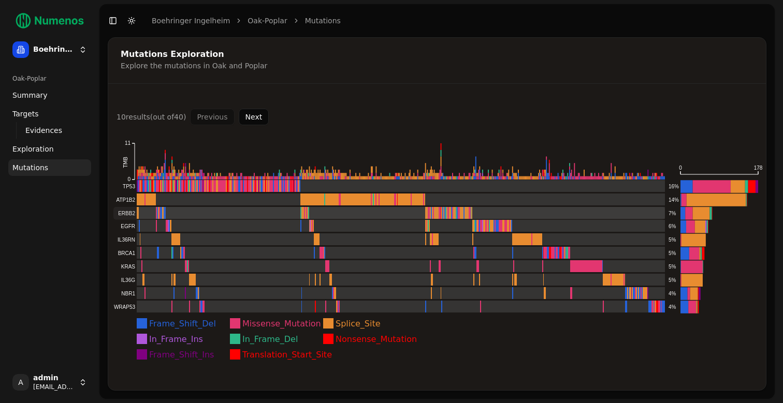
click at [167, 213] on rect at bounding box center [388, 213] width 551 height 13
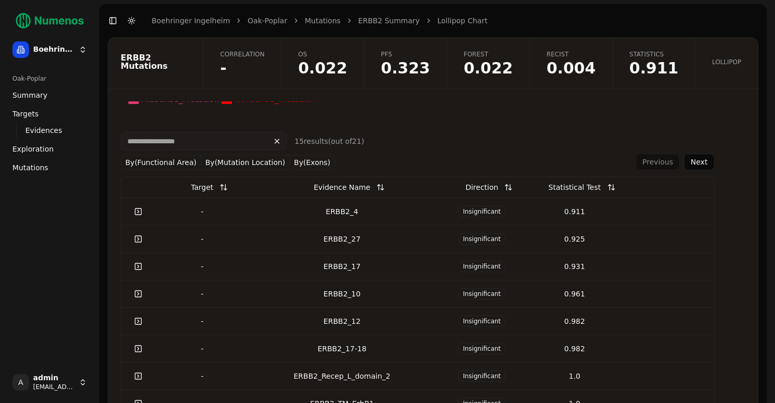
scroll to position [387, 0]
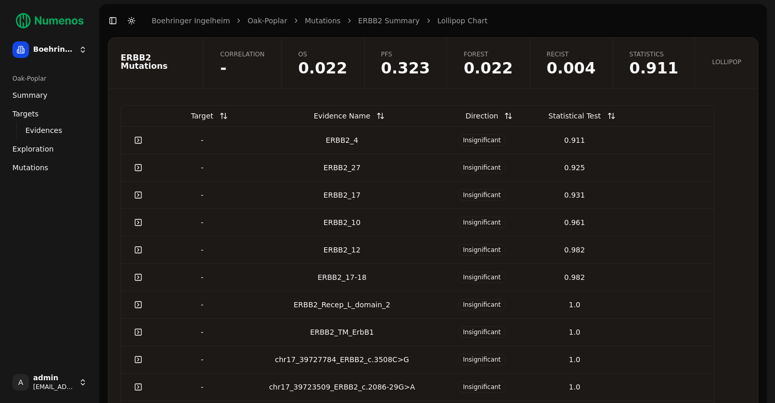
click at [337, 249] on div "ERBB2_12" at bounding box center [342, 250] width 179 height 10
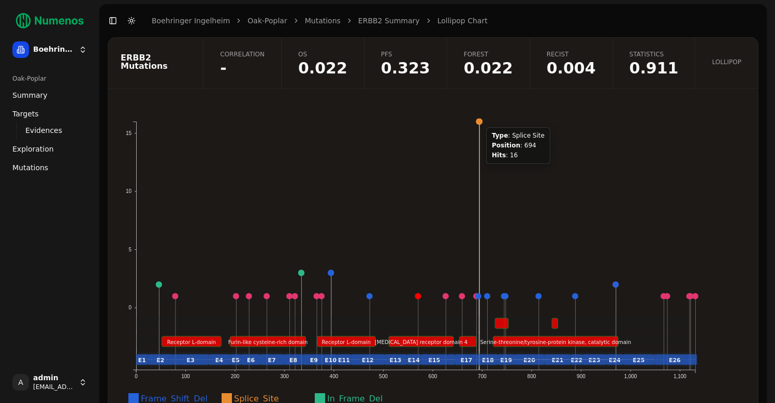
click at [480, 121] on circle at bounding box center [479, 122] width 6 height 6
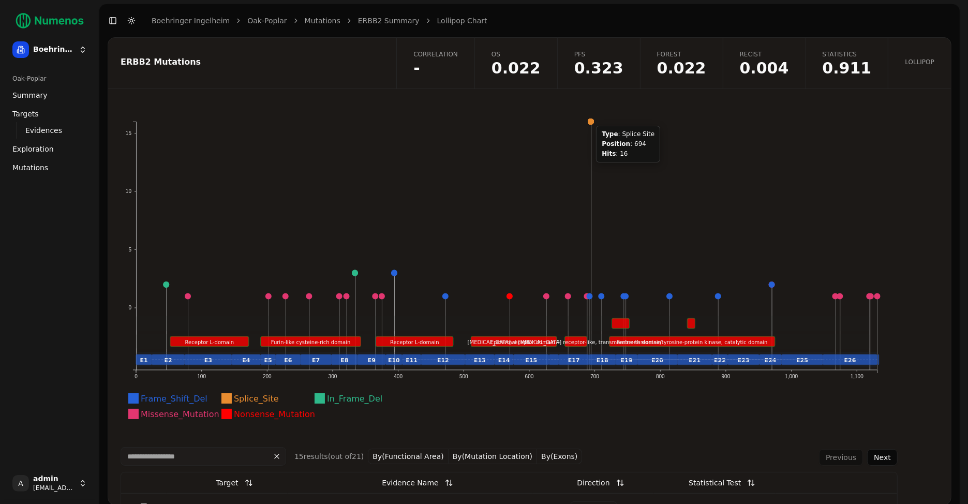
click at [590, 119] on circle at bounding box center [591, 122] width 6 height 6
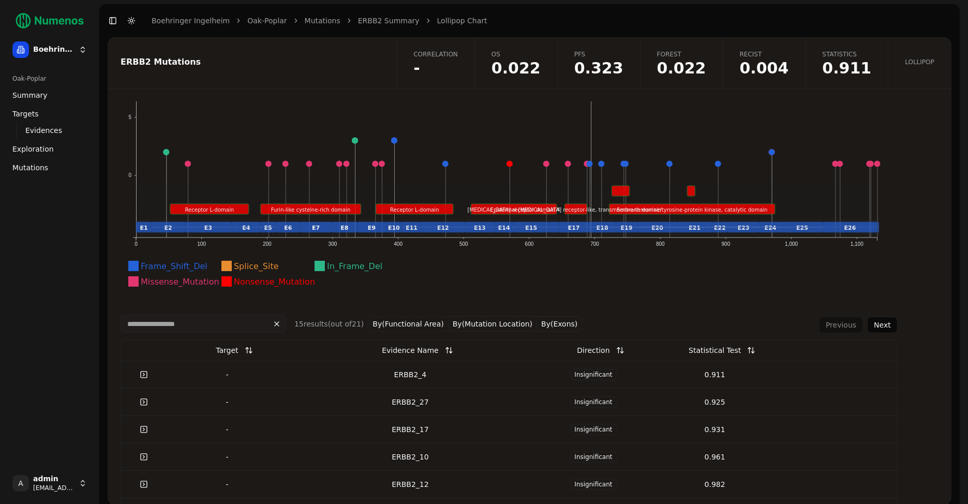
scroll to position [98, 0]
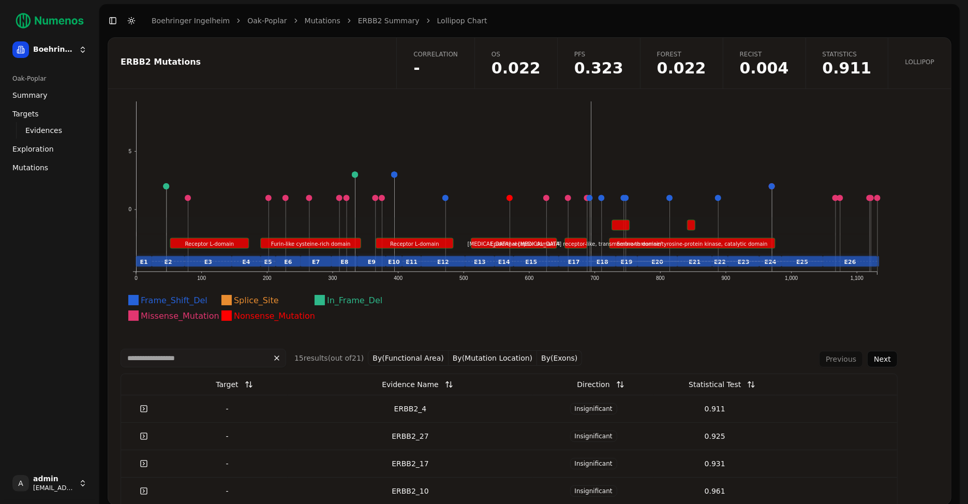
click at [736, 150] on icon "Frame_Shift_Del Splice_Site In_Frame_Del Missense_Mutation Nonsense_Mutation 0 …" at bounding box center [507, 176] width 773 height 321
